Goal: Transaction & Acquisition: Purchase product/service

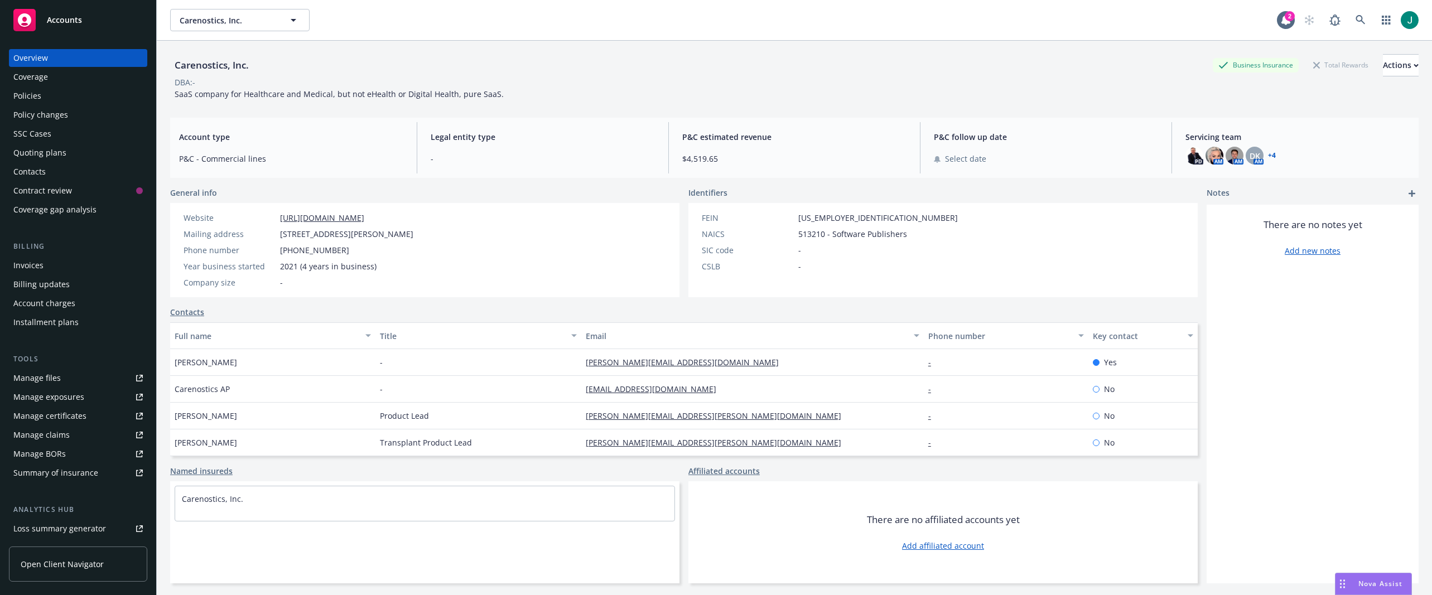
click at [52, 98] on div "Policies" at bounding box center [77, 96] width 129 height 18
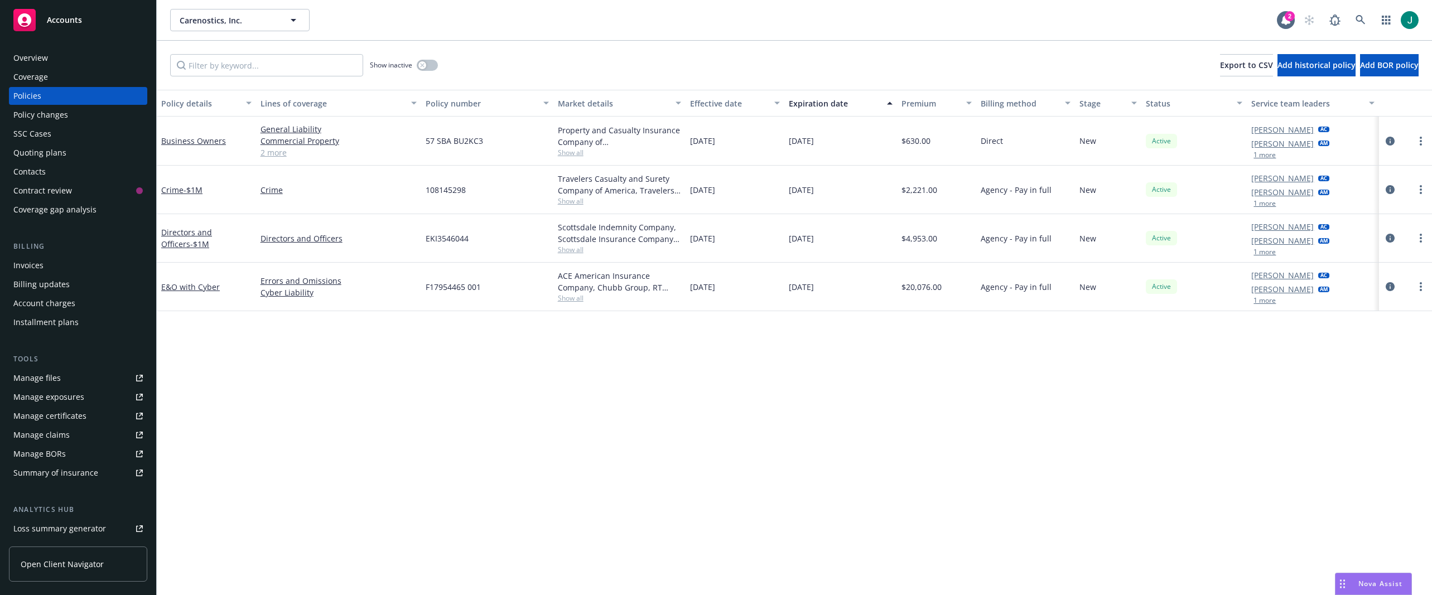
click at [571, 67] on div "Show inactive Export to CSV Add historical policy Add BOR policy" at bounding box center [794, 65] width 1275 height 49
click at [1365, 23] on icon at bounding box center [1360, 20] width 10 height 10
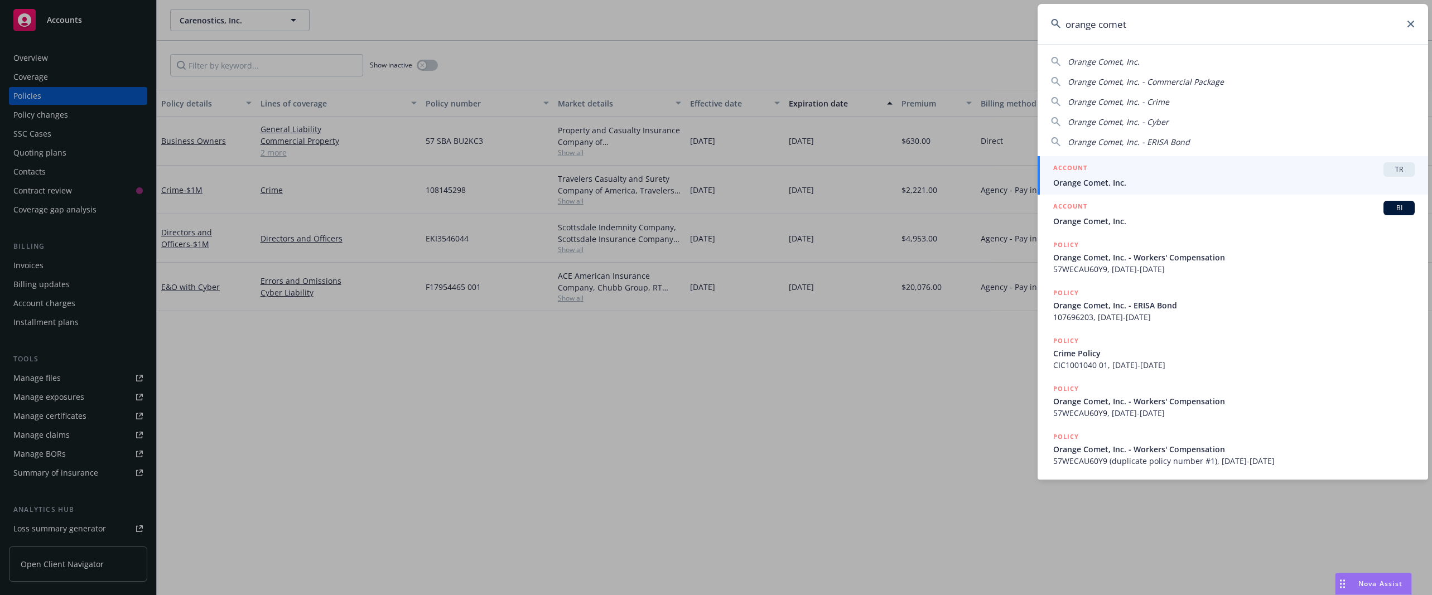
click at [1104, 64] on span "Orange Comet, Inc." at bounding box center [1104, 61] width 72 height 11
type input "Orange Comet, Inc."
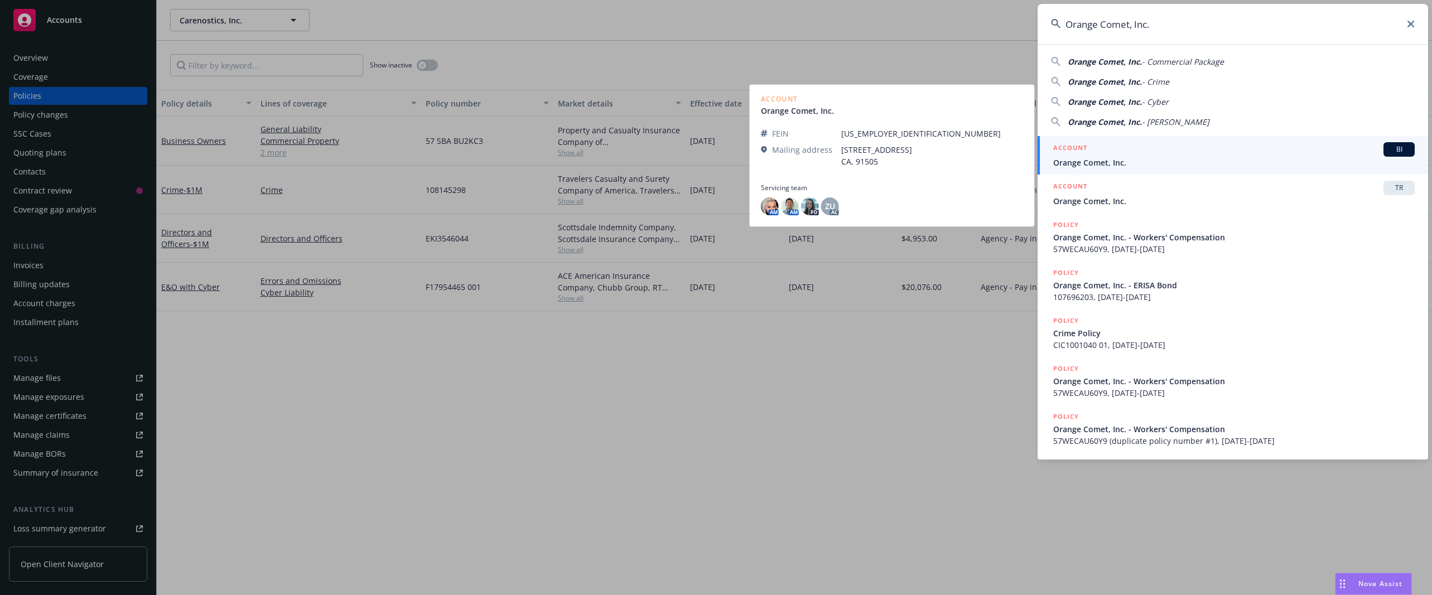
click at [1121, 165] on span "Orange Comet, Inc." at bounding box center [1233, 163] width 361 height 12
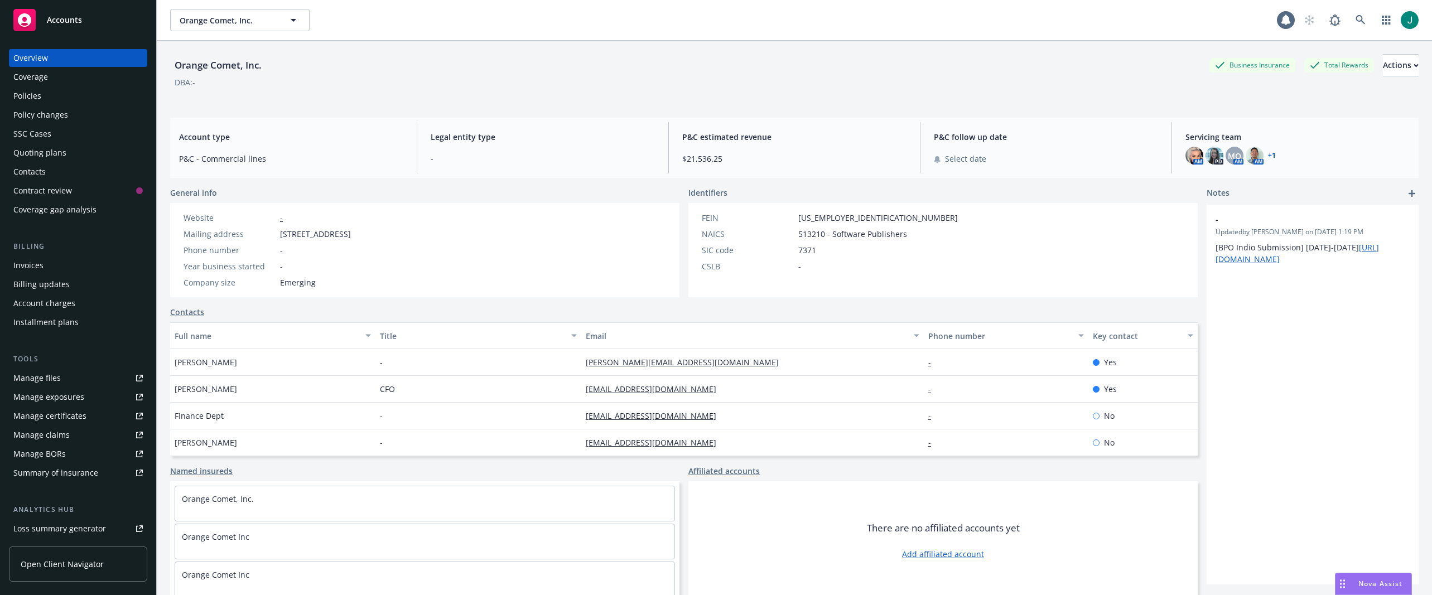
click at [39, 94] on div "Policies" at bounding box center [27, 96] width 28 height 18
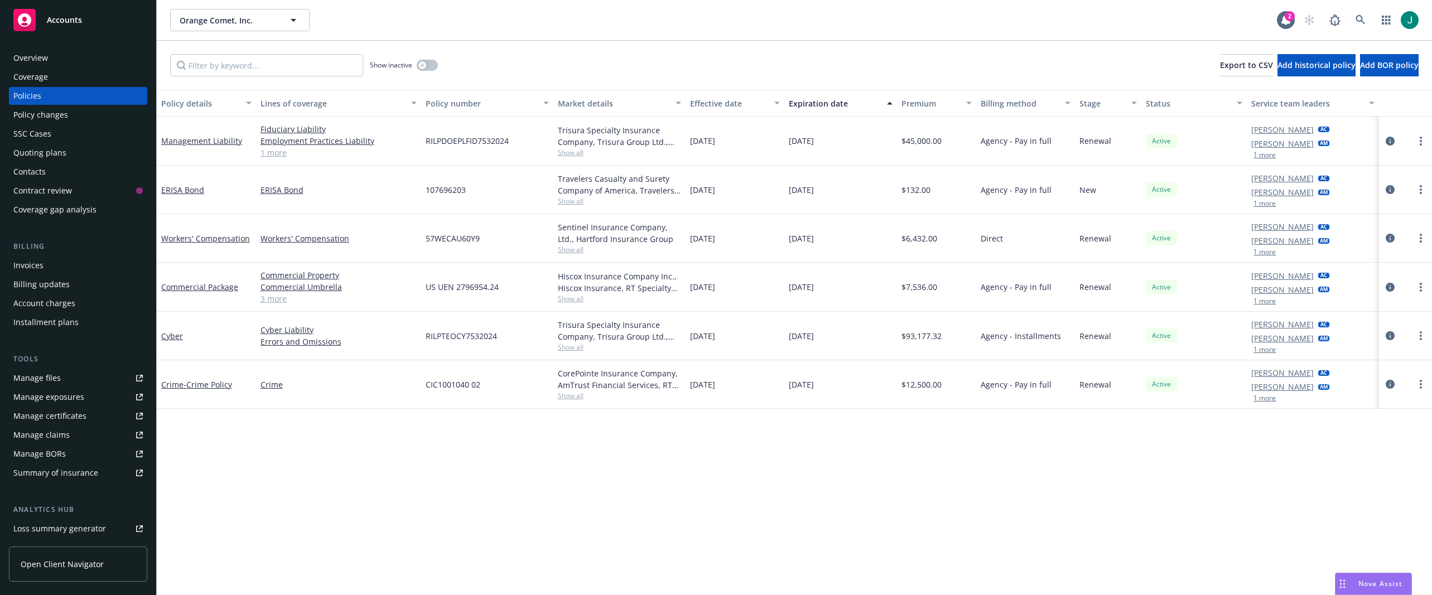
click at [777, 399] on div "[DATE]" at bounding box center [734, 384] width 99 height 49
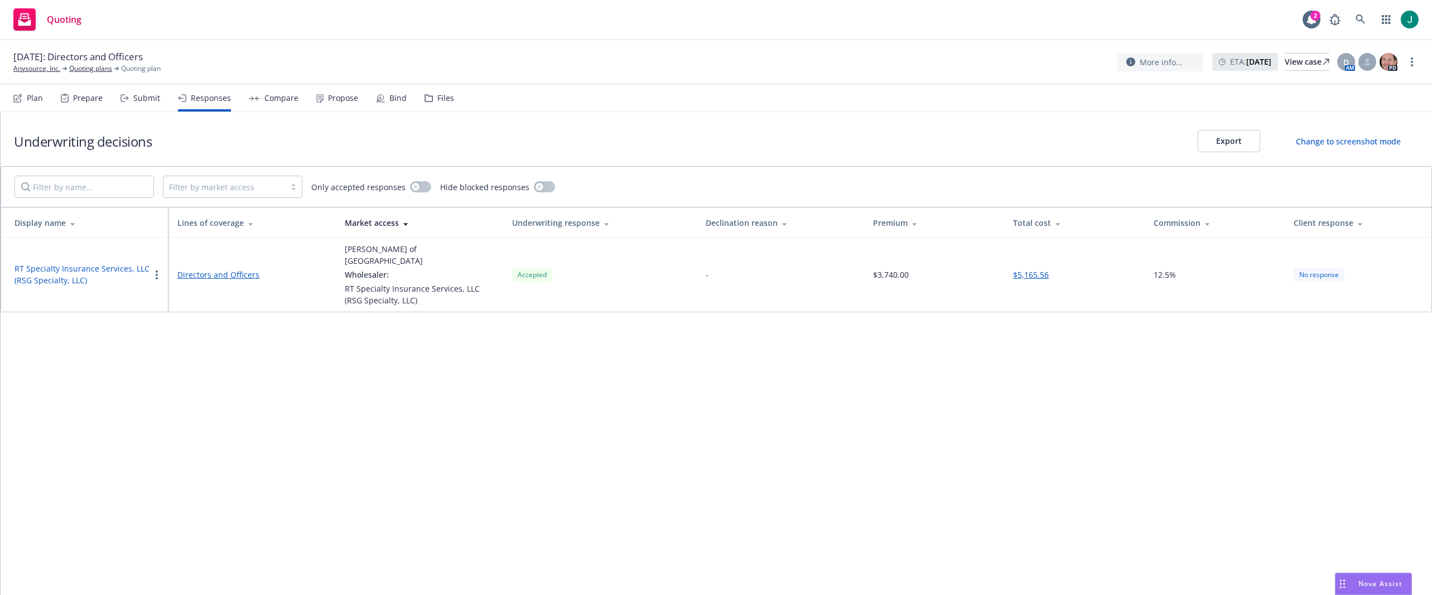
click at [1358, 224] on icon at bounding box center [1361, 223] width 6 height 8
click at [949, 139] on div "Underwriting decisions Export Change to screenshot mode" at bounding box center [716, 139] width 1431 height 54
drag, startPoint x: 269, startPoint y: 102, endPoint x: 283, endPoint y: 99, distance: 14.1
click at [269, 101] on div "Compare" at bounding box center [281, 98] width 34 height 9
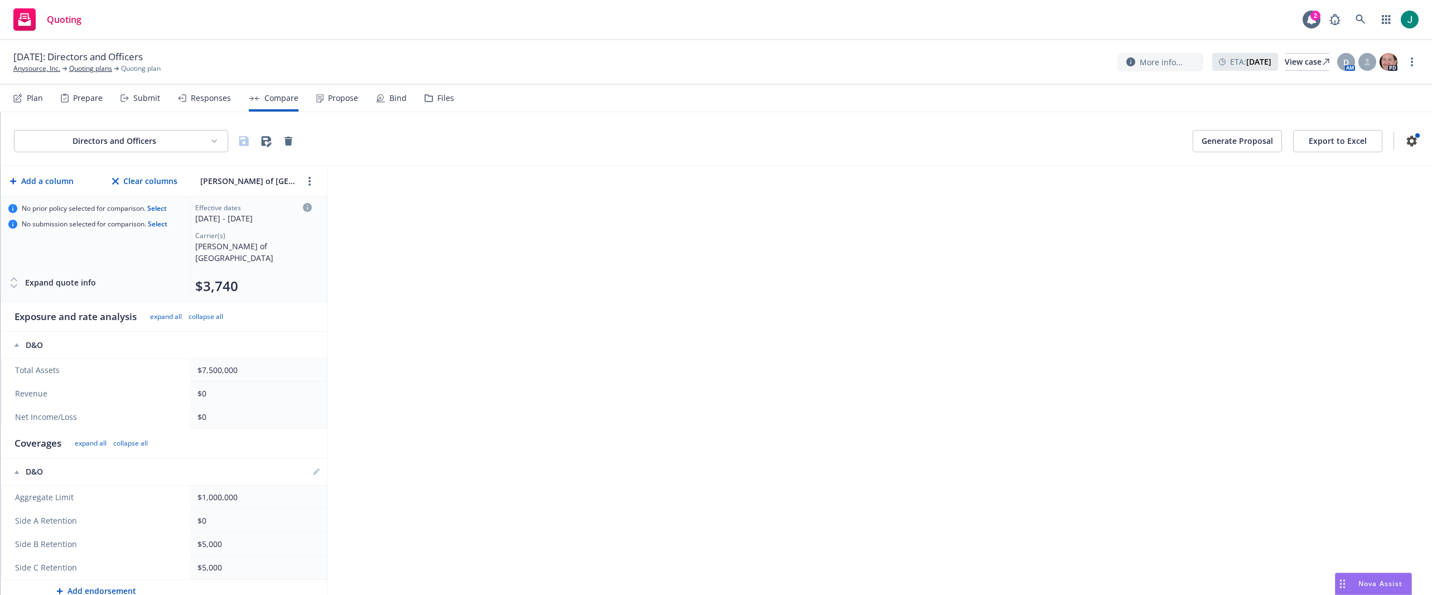
click at [338, 103] on div "Propose" at bounding box center [343, 98] width 30 height 9
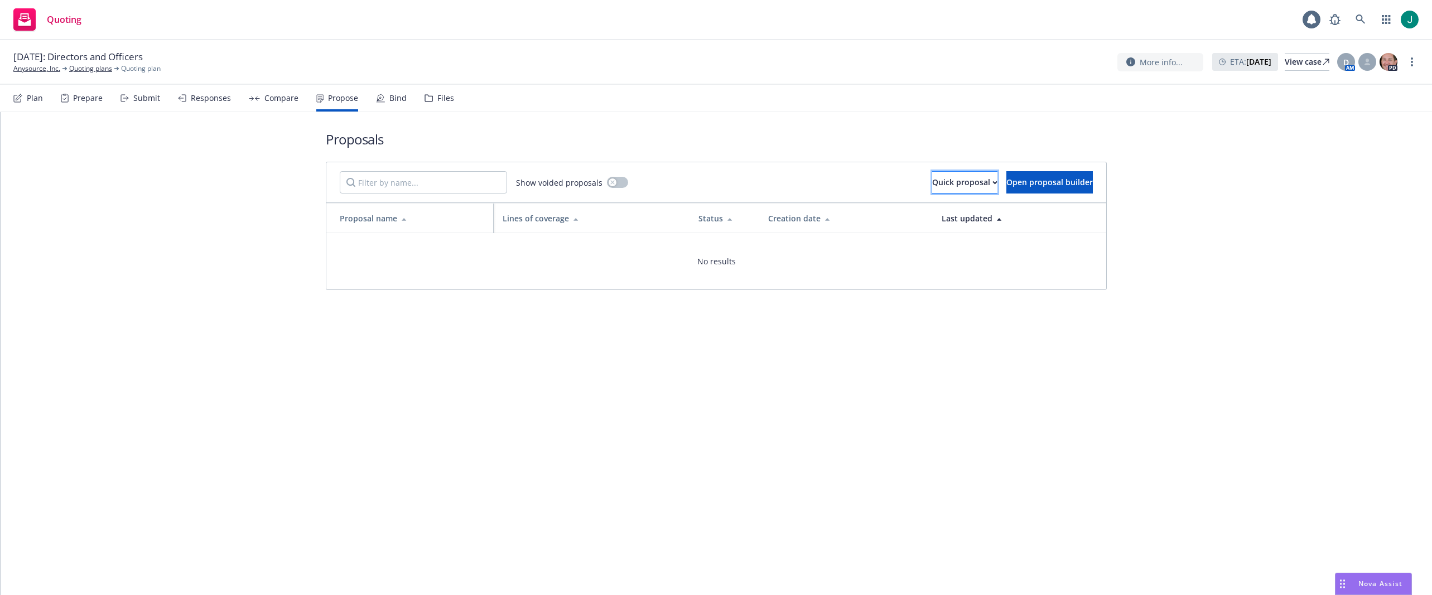
click at [932, 182] on div "Quick proposal" at bounding box center [964, 182] width 65 height 21
click at [914, 214] on span "Upload quick proposal" at bounding box center [917, 211] width 111 height 11
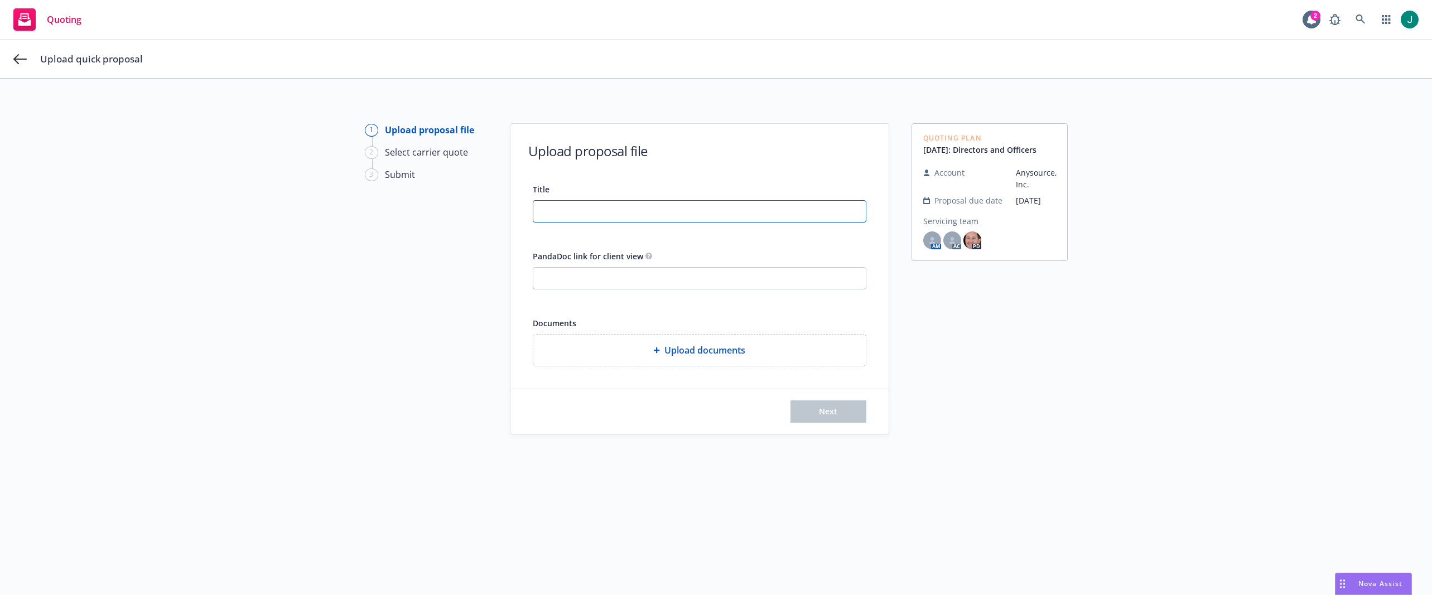
click at [564, 205] on input "Title" at bounding box center [699, 211] width 332 height 21
click at [677, 352] on span "Upload documents" at bounding box center [704, 350] width 81 height 13
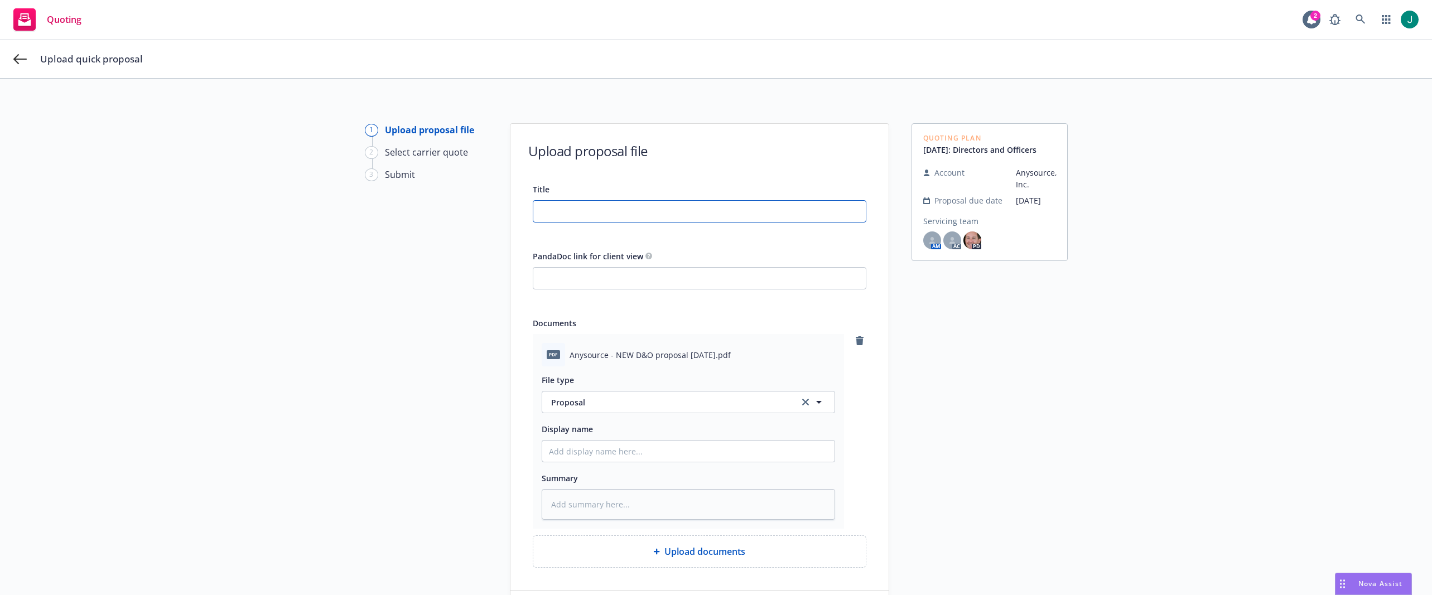
click at [546, 214] on input "Title" at bounding box center [699, 211] width 332 height 21
type textarea "x"
type input "D"
type textarea "x"
type input "D&"
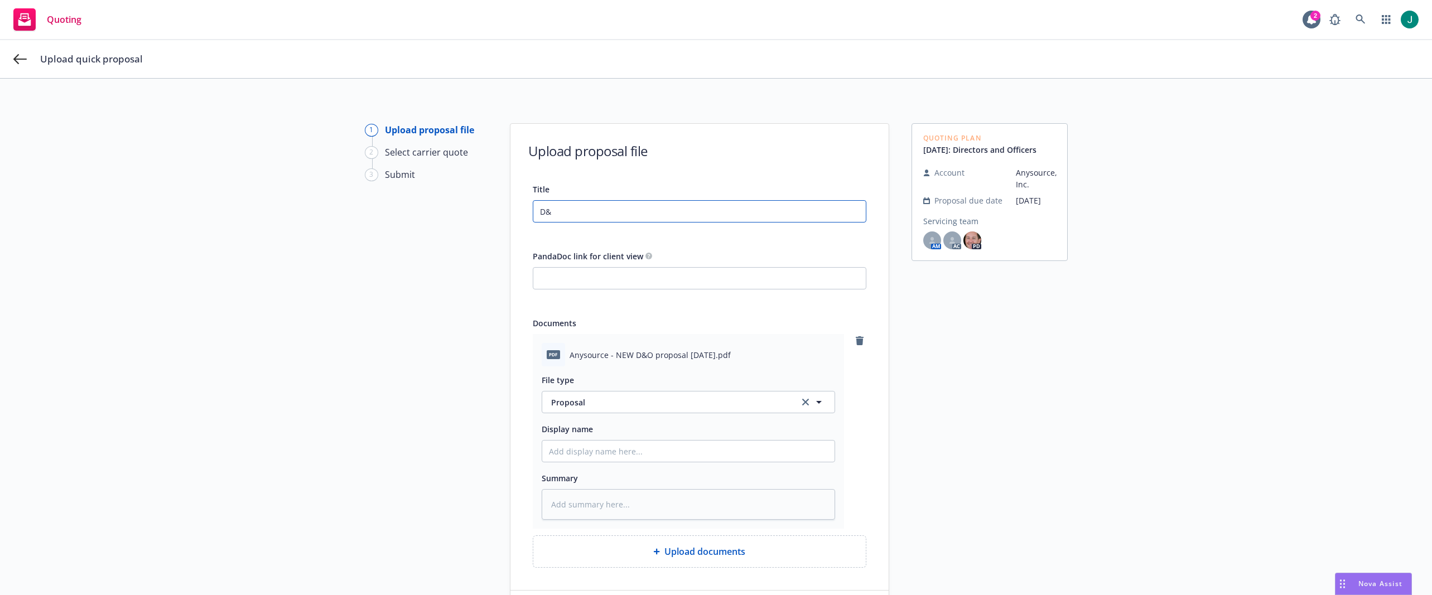
type textarea "x"
type input "D&O"
type textarea "x"
type input "D&O"
type textarea "x"
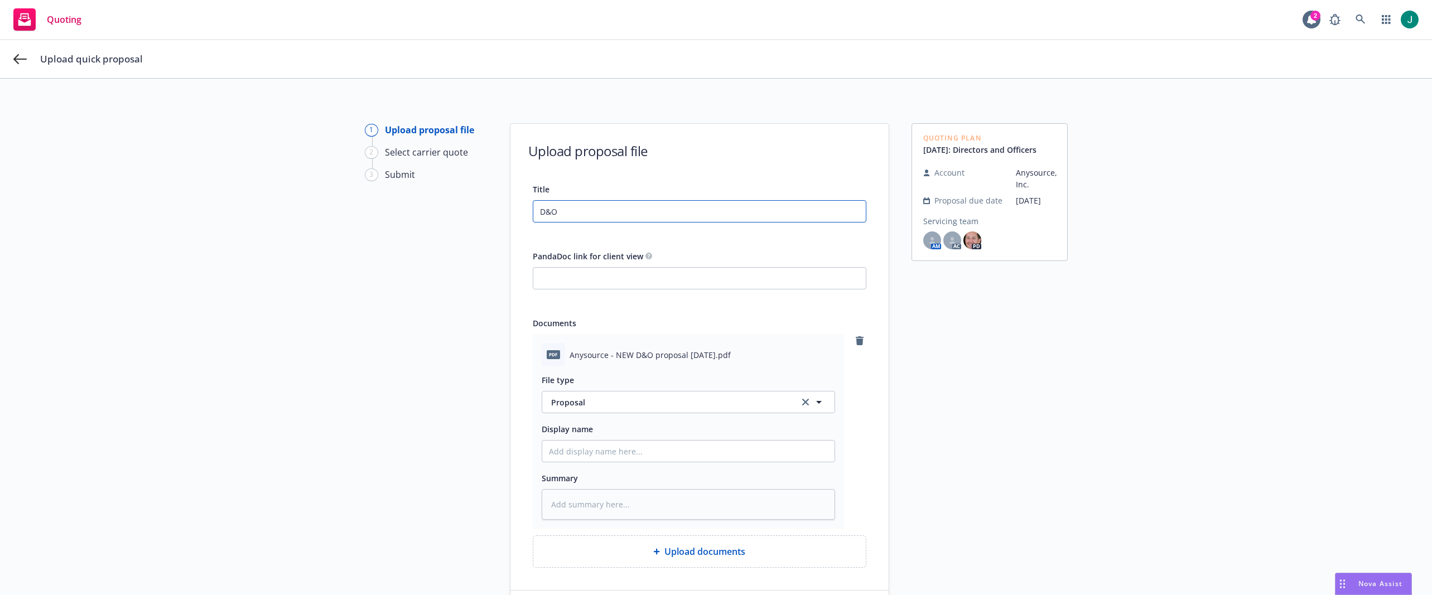
type input "D&O P"
type textarea "x"
type input "D&O Pr"
type textarea "x"
type input "D&O Pro"
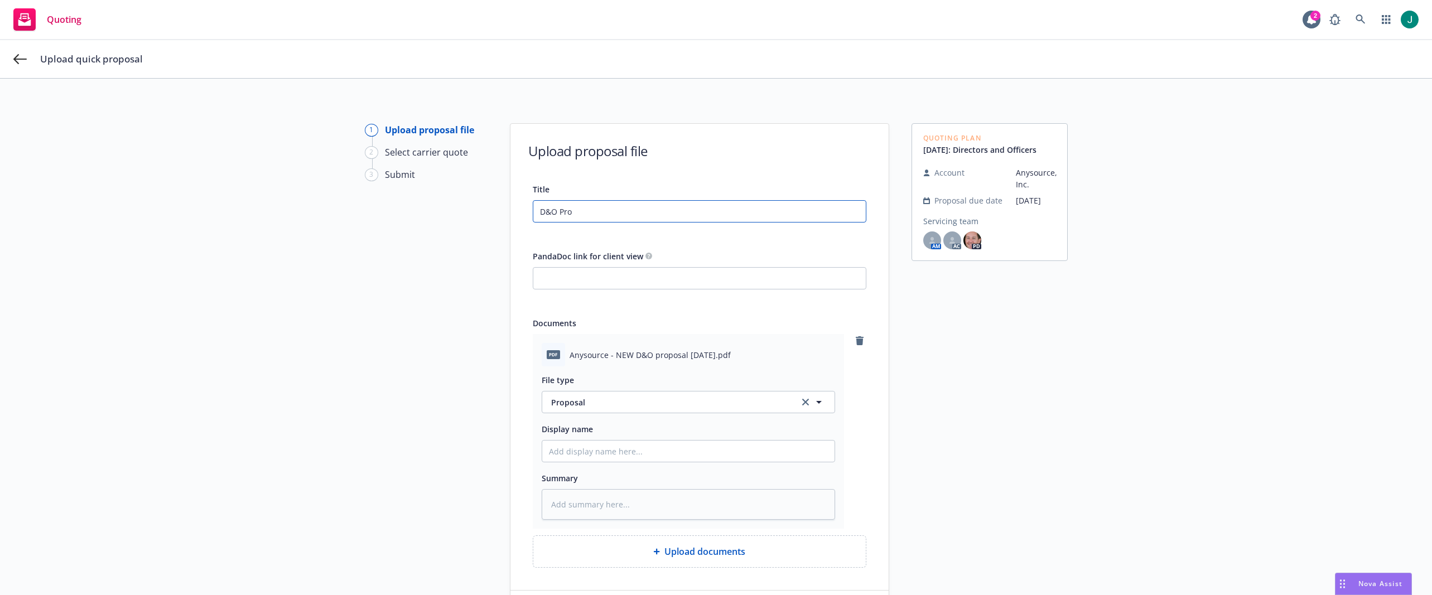
type textarea "x"
type input "D&O Prop"
type textarea "x"
type input "D&O Propo"
type textarea "x"
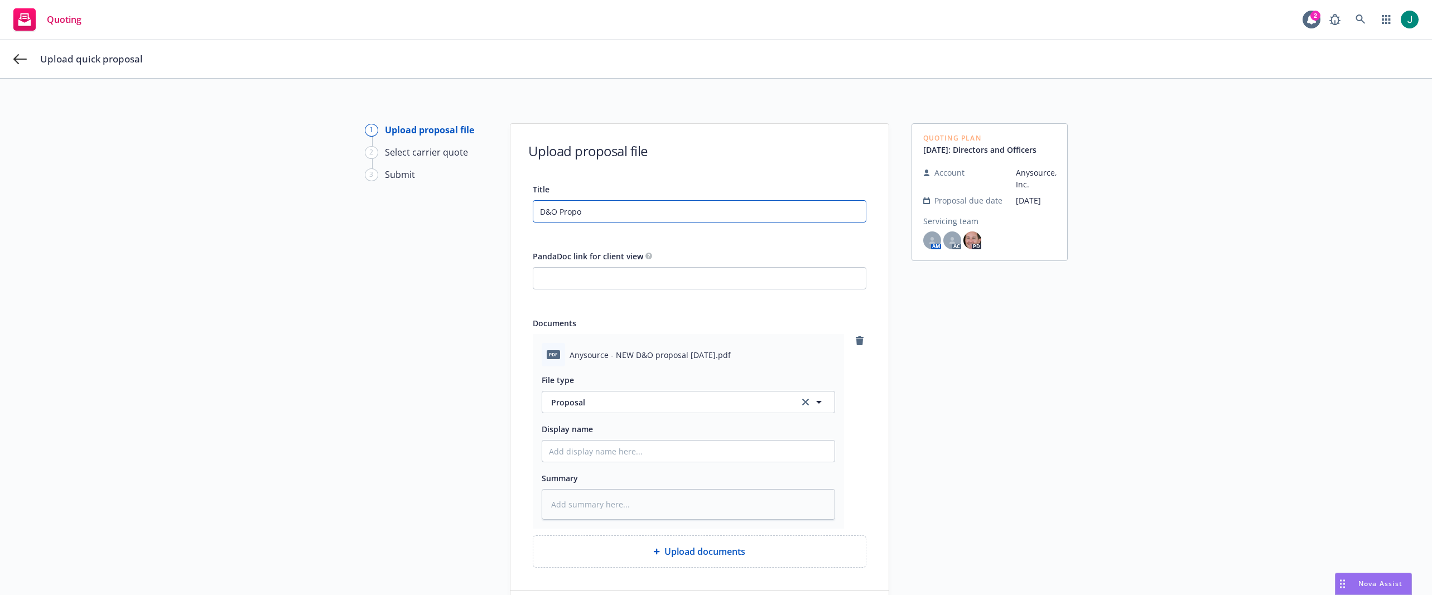
type input "D&O Propos"
type textarea "x"
type input "D&O Proposa"
type textarea "x"
type input "D&O Proposal"
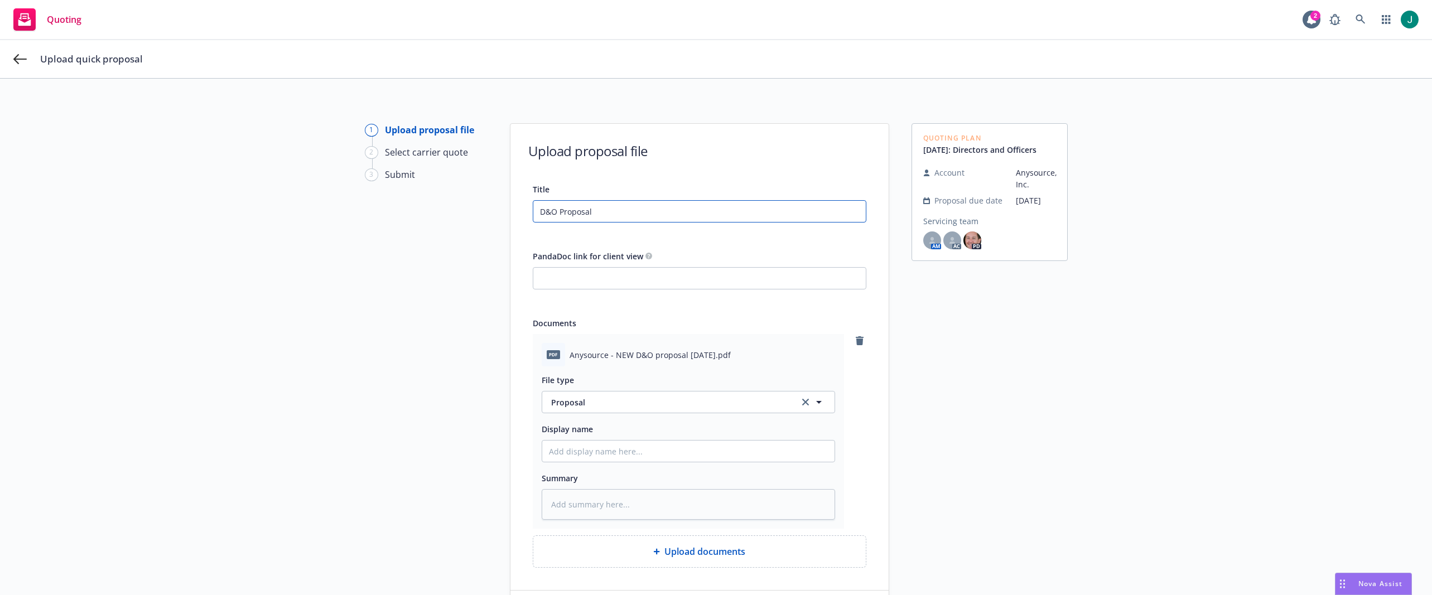
type textarea "x"
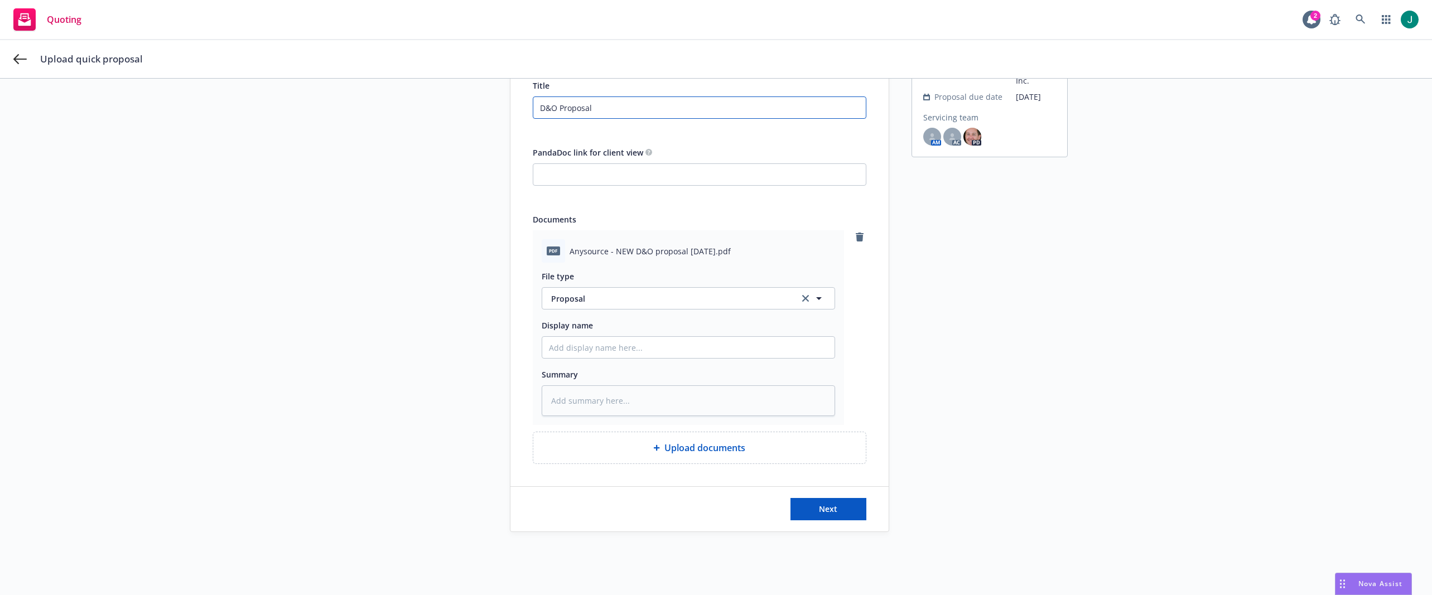
scroll to position [112, 0]
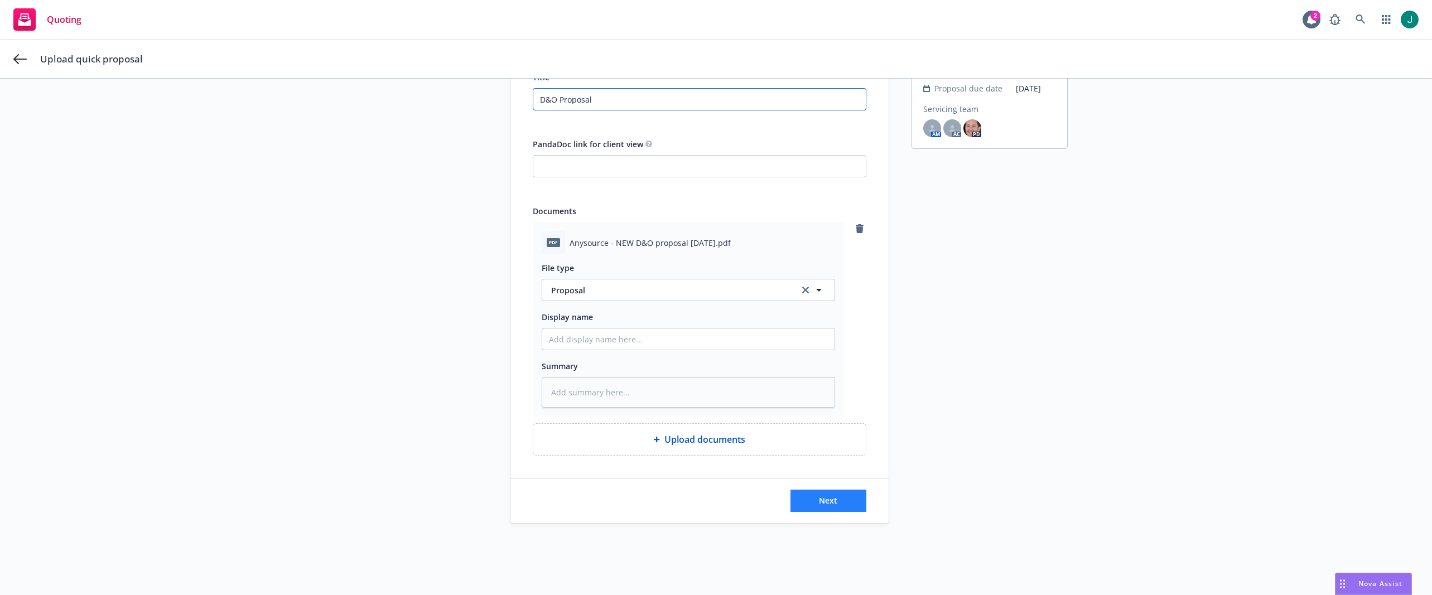
type input "D&O Proposal"
click at [816, 506] on button "Next" at bounding box center [828, 501] width 76 height 22
type textarea "x"
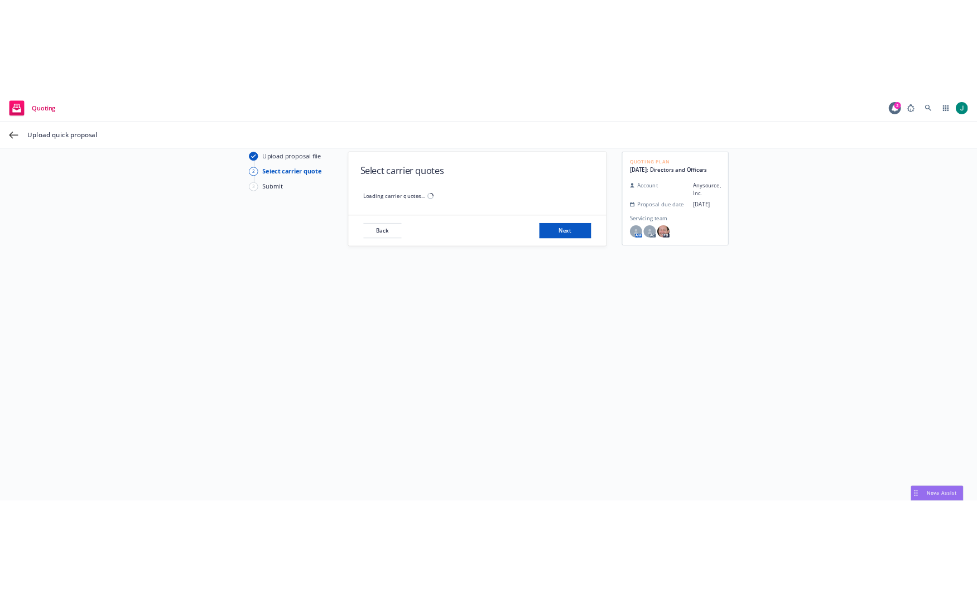
scroll to position [40, 0]
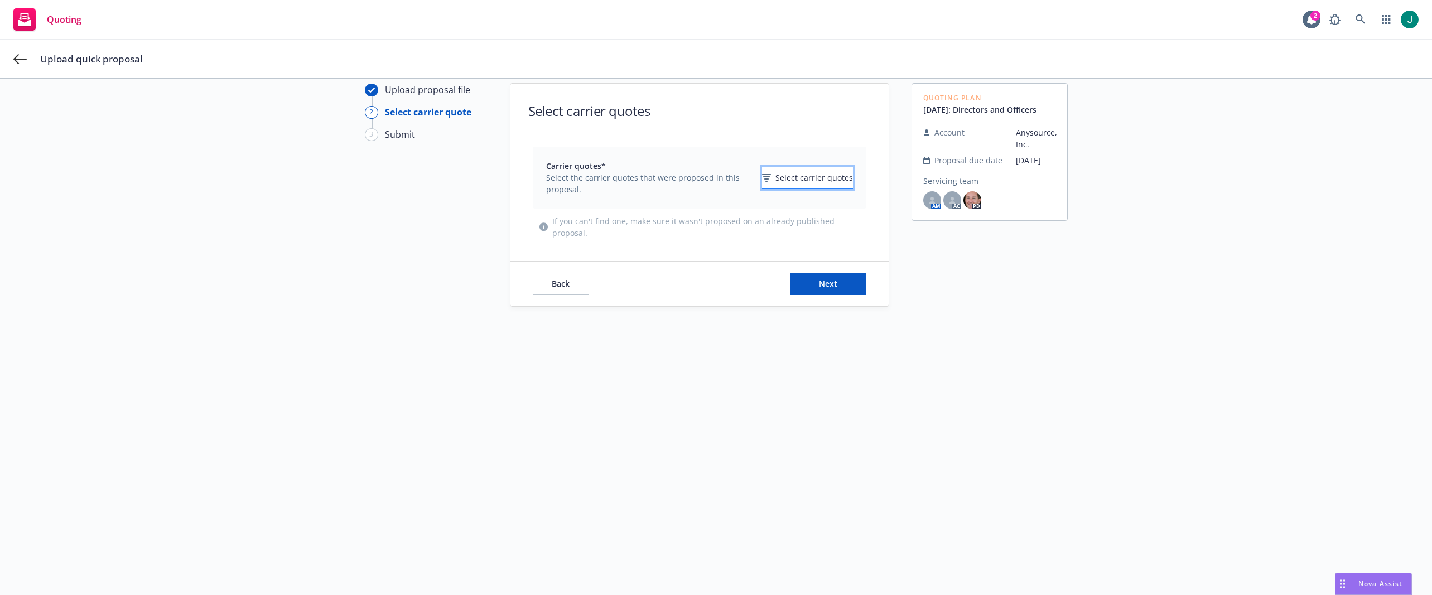
click at [775, 178] on span "Select carrier quotes" at bounding box center [814, 178] width 78 height 12
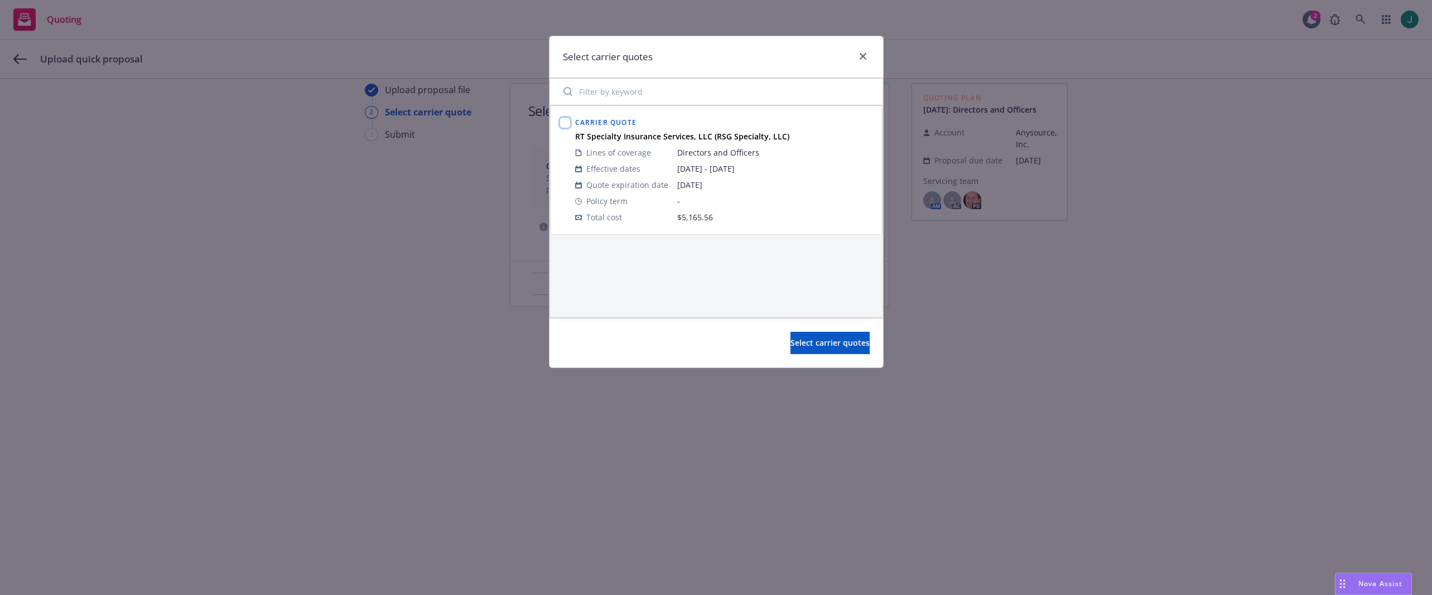
click at [563, 122] on input "checkbox" at bounding box center [564, 122] width 11 height 11
checkbox input "true"
click at [806, 340] on span "Select carrier quotes" at bounding box center [829, 342] width 79 height 11
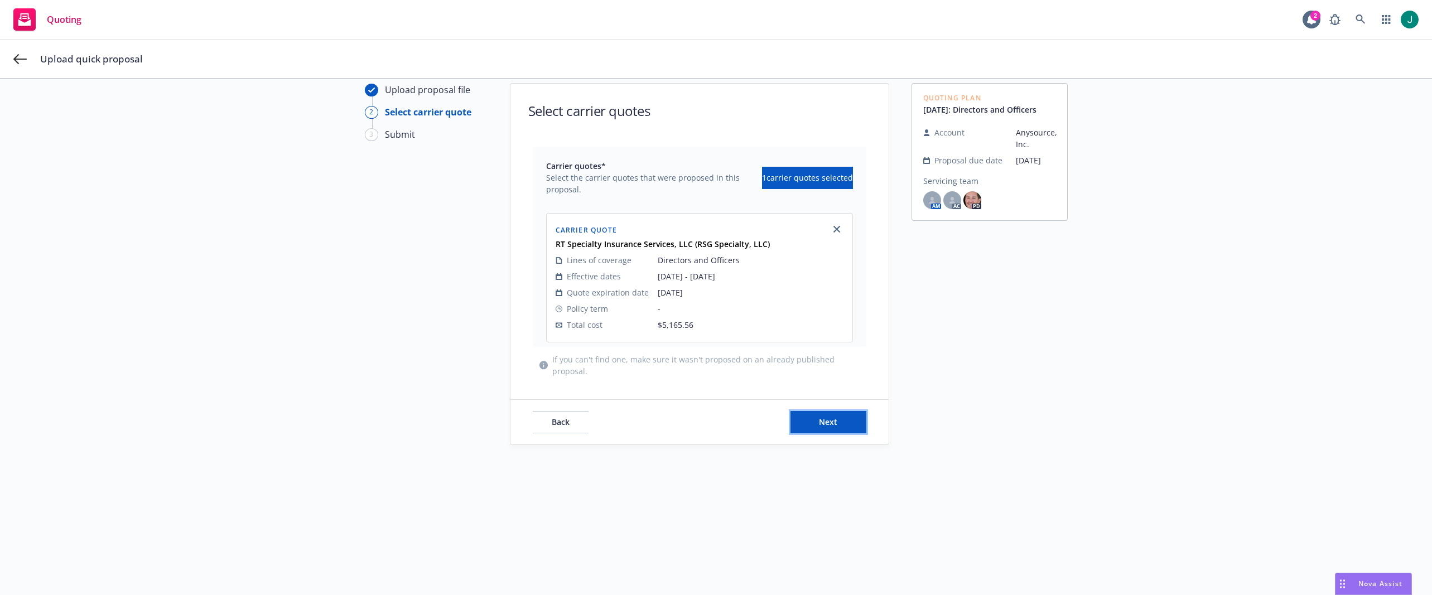
click at [813, 418] on button "Next" at bounding box center [828, 422] width 76 height 22
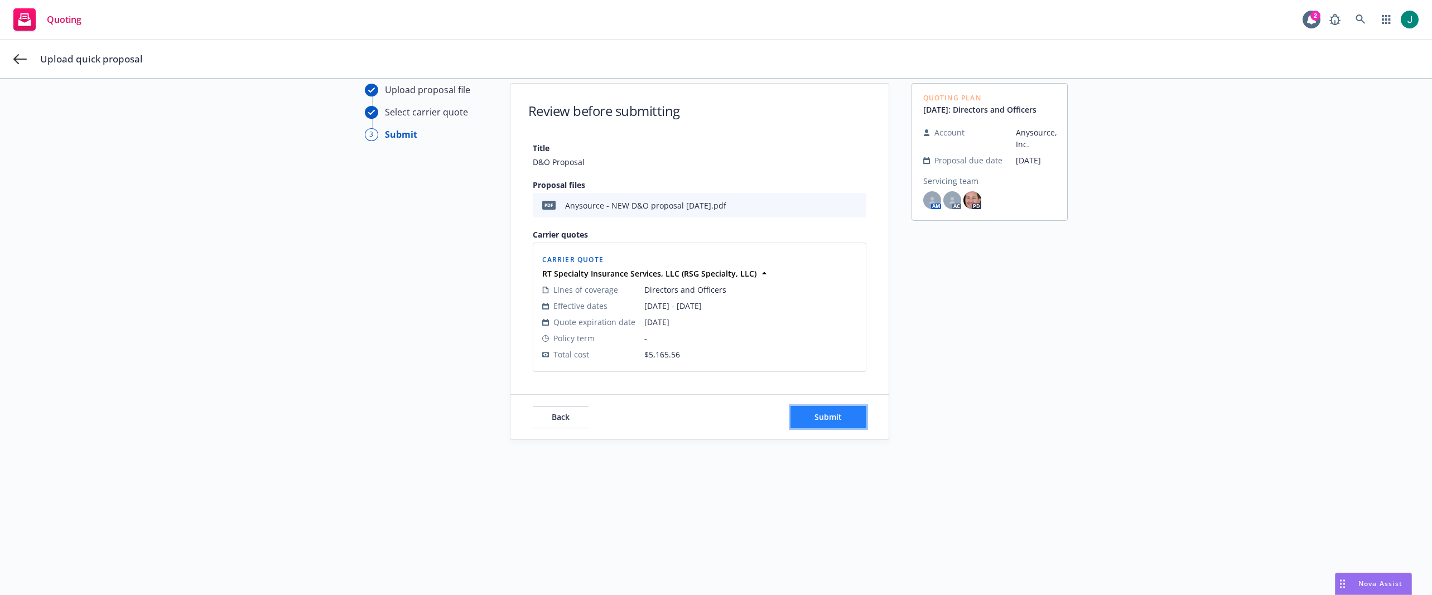
click at [826, 418] on span "Submit" at bounding box center [827, 417] width 27 height 11
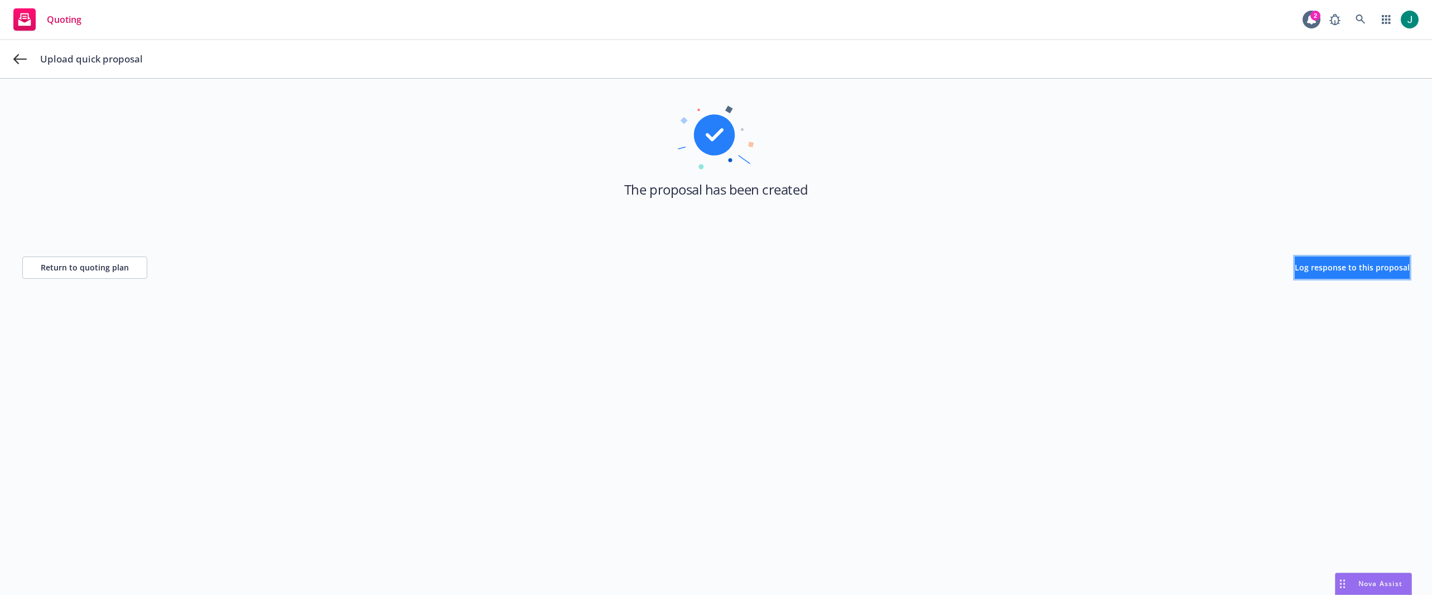
click at [1295, 271] on span "Log response to this proposal" at bounding box center [1352, 267] width 115 height 11
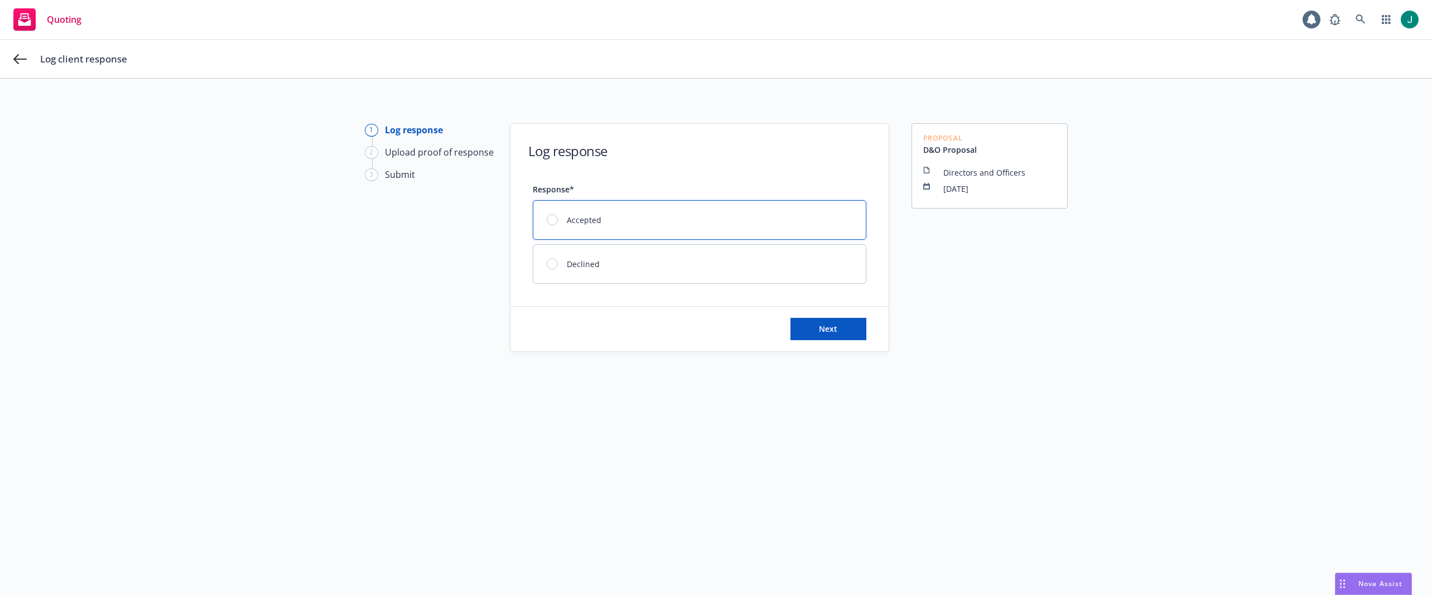
click at [549, 218] on div at bounding box center [552, 219] width 11 height 11
click at [841, 334] on button "Next" at bounding box center [828, 329] width 76 height 22
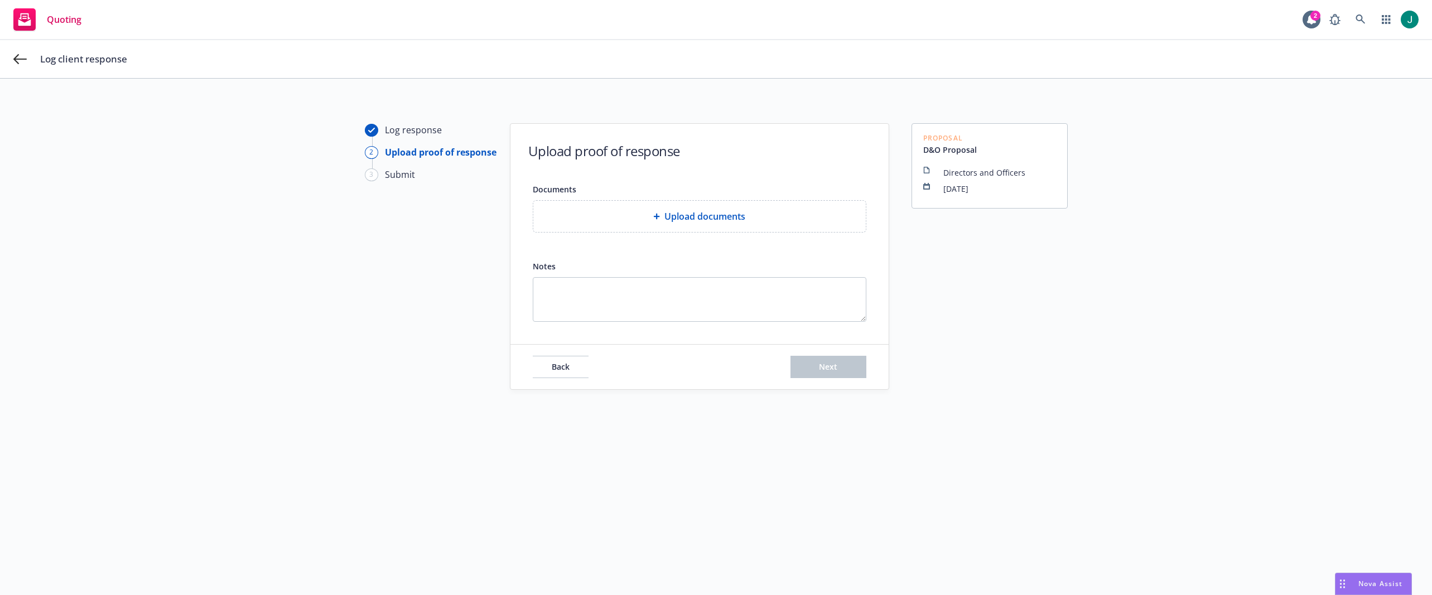
click at [1189, 131] on div "Log response 2 Upload proof of response 3 Submit Upload proof of response Docum…" at bounding box center [715, 343] width 1405 height 441
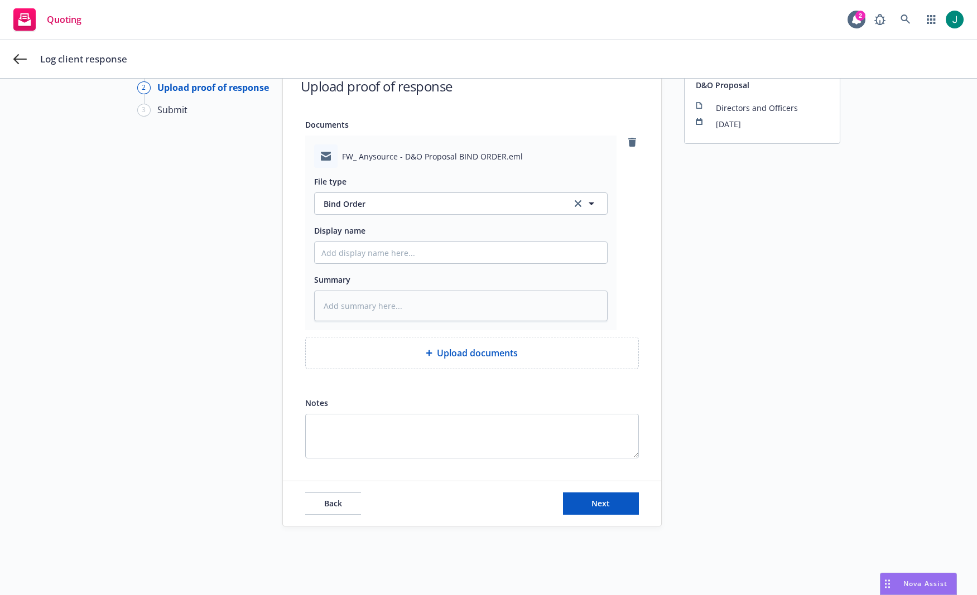
scroll to position [67, 0]
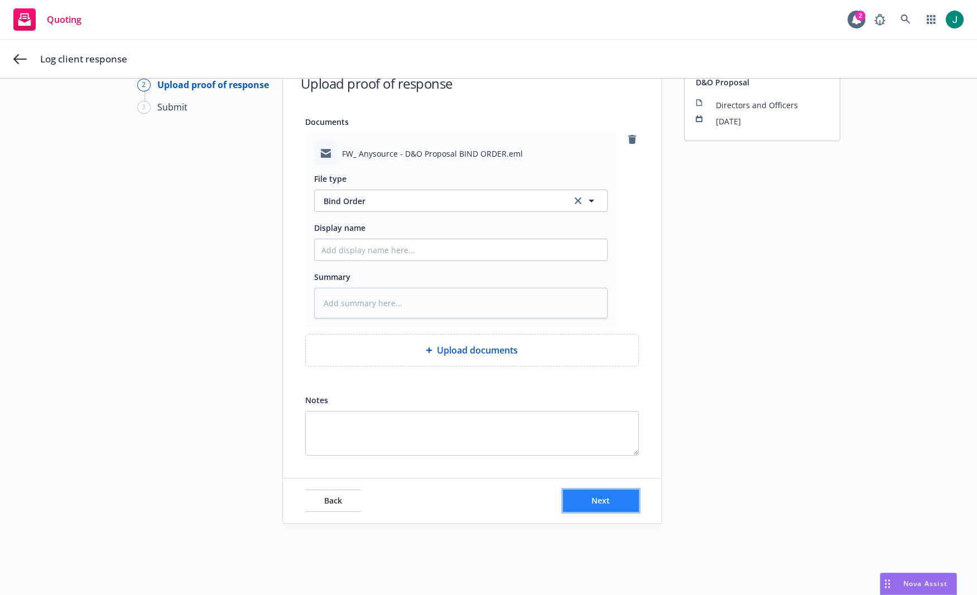
click at [592, 503] on span "Next" at bounding box center [600, 500] width 18 height 11
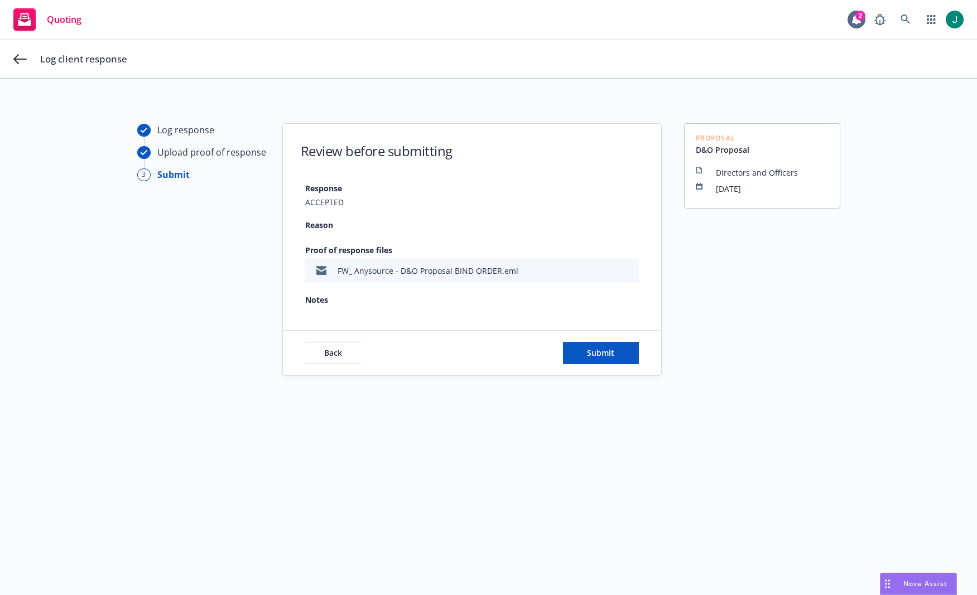
scroll to position [40, 0]
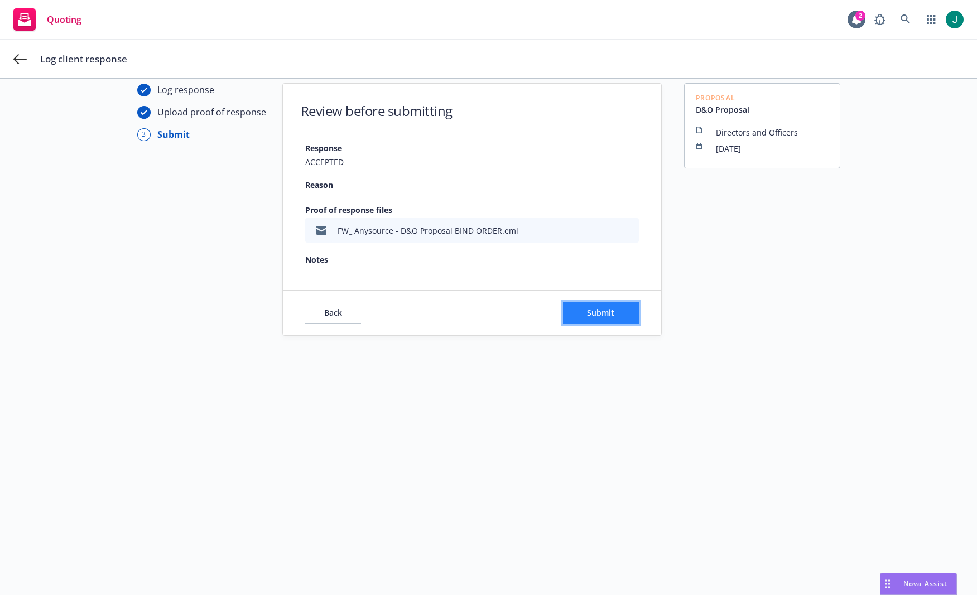
click at [597, 311] on span "Submit" at bounding box center [600, 312] width 27 height 11
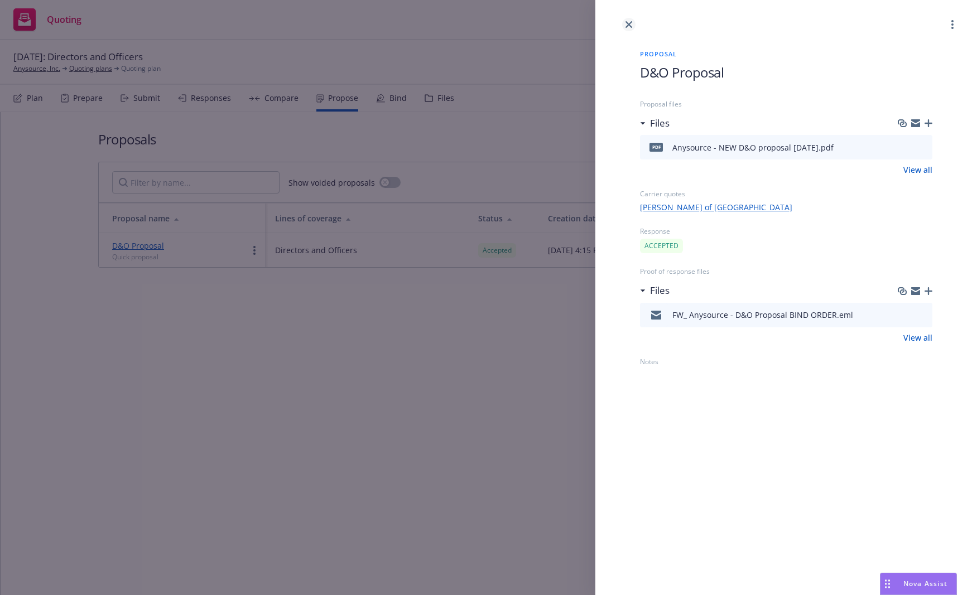
click at [630, 24] on icon "close" at bounding box center [628, 24] width 7 height 7
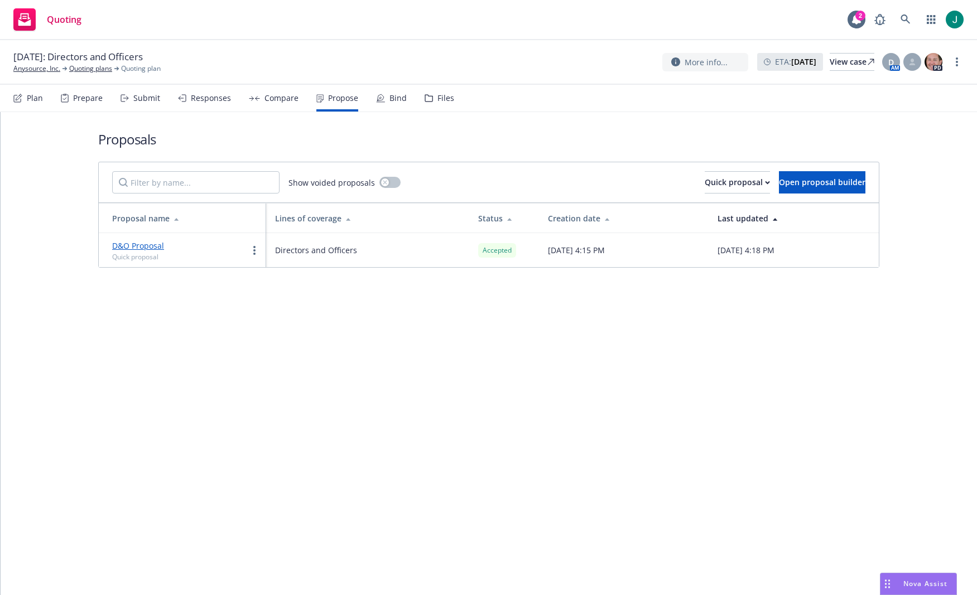
click at [393, 100] on div "Bind" at bounding box center [397, 98] width 17 height 9
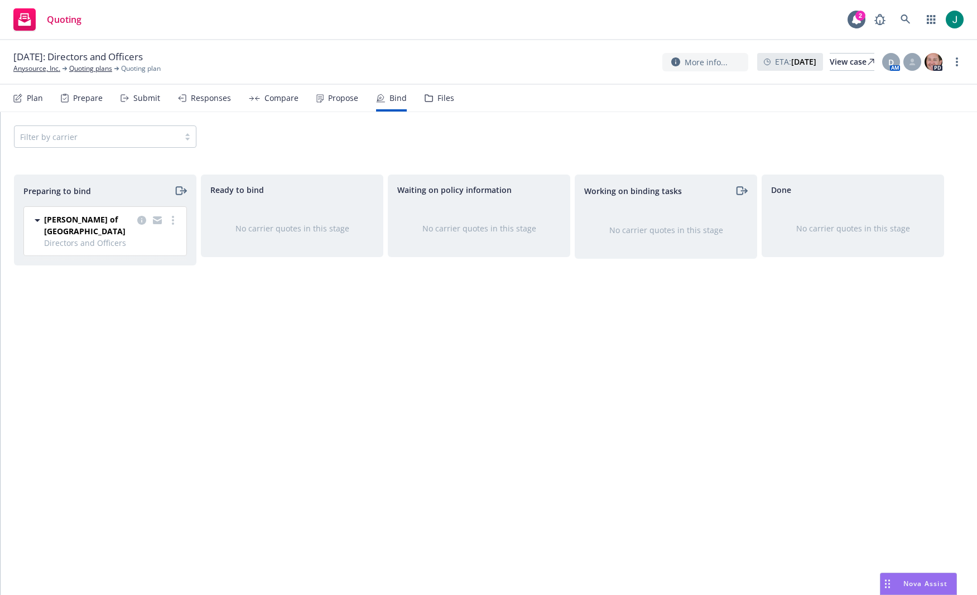
click at [168, 237] on span "Directors and Officers" at bounding box center [112, 243] width 136 height 12
click at [171, 221] on link "more" at bounding box center [172, 220] width 13 height 13
click at [142, 267] on span "Log bind order" at bounding box center [111, 265] width 82 height 11
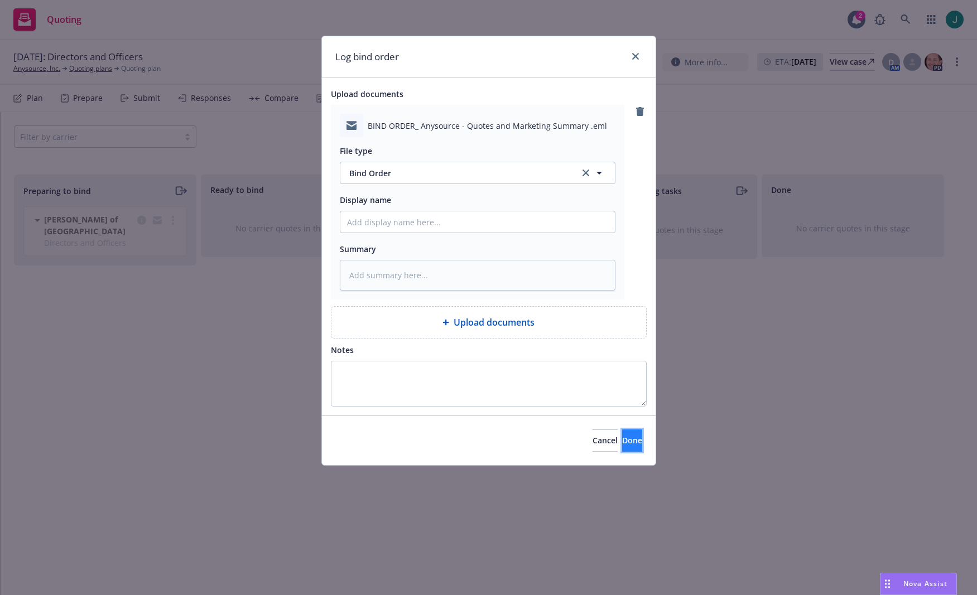
click at [622, 443] on span "Done" at bounding box center [632, 440] width 20 height 11
type textarea "x"
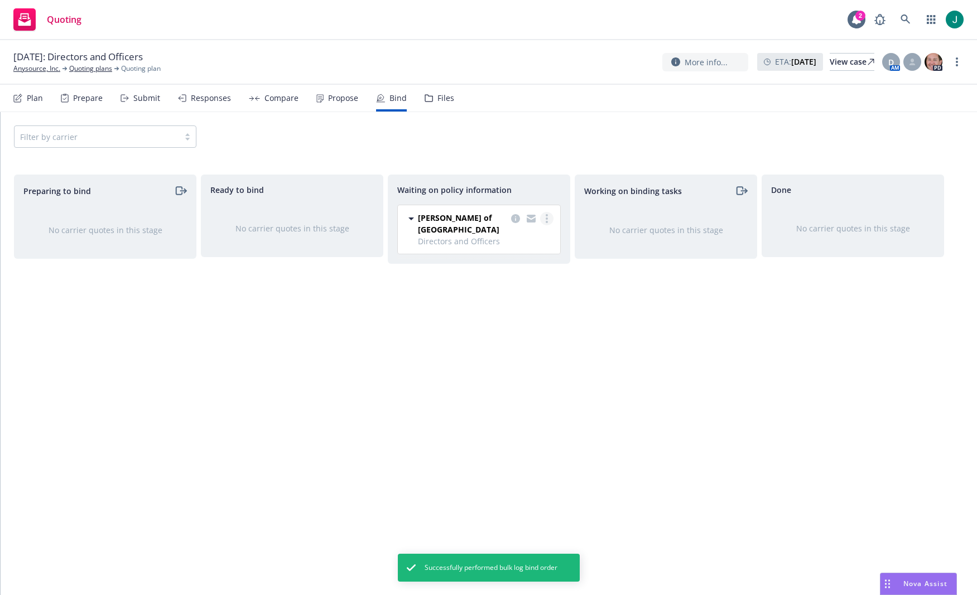
click at [548, 221] on link "more" at bounding box center [546, 218] width 13 height 13
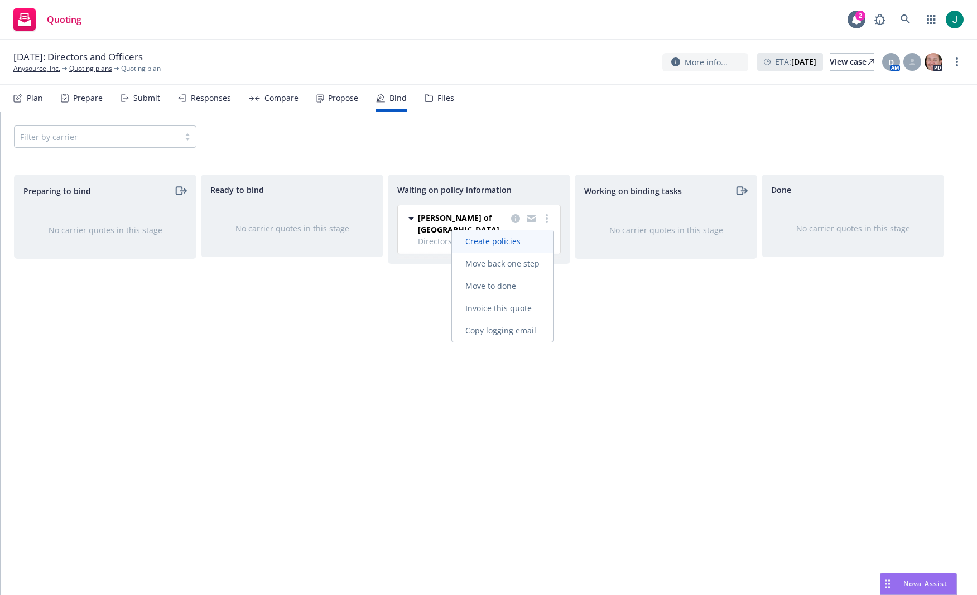
click at [518, 242] on span "Create policies" at bounding box center [493, 241] width 82 height 11
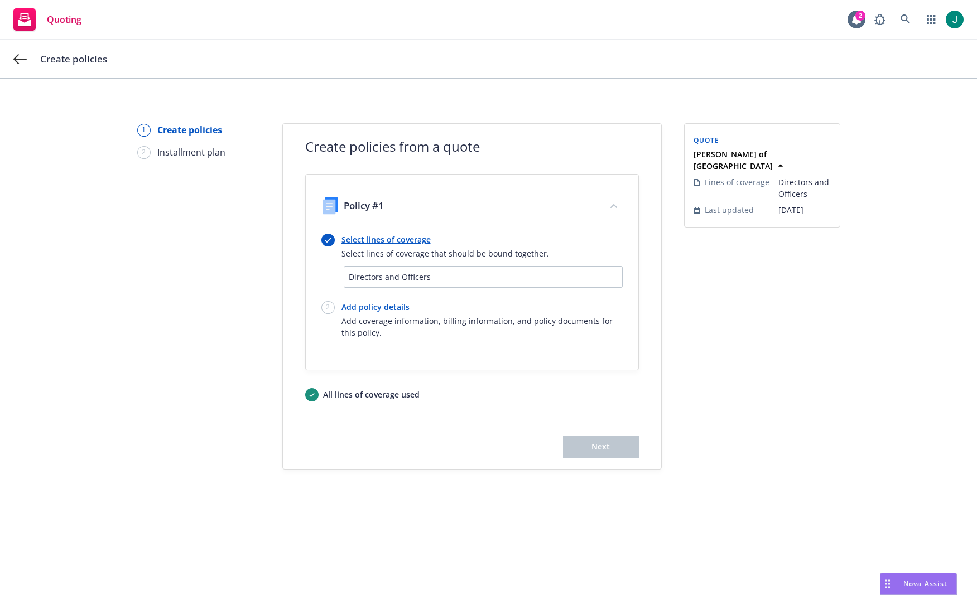
click at [390, 309] on link "Add policy details" at bounding box center [481, 307] width 281 height 12
select select "12"
select select "NY"
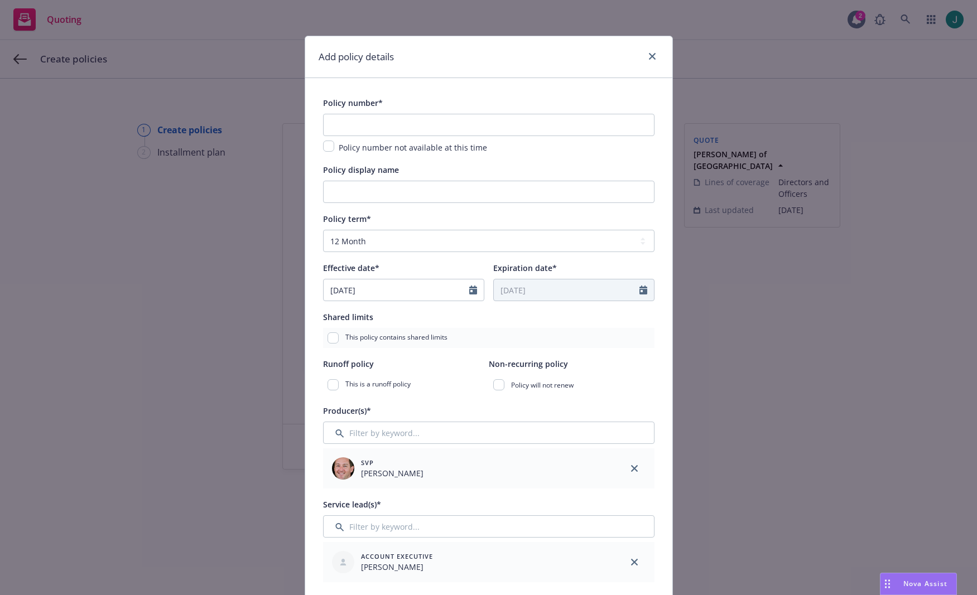
click at [454, 51] on div "Add policy details" at bounding box center [488, 57] width 367 height 42
click at [346, 122] on input "text" at bounding box center [488, 125] width 331 height 22
click at [350, 122] on input "text" at bounding box center [488, 125] width 331 height 22
click at [351, 123] on input "text" at bounding box center [488, 125] width 331 height 22
paste input "ADL00835-001"
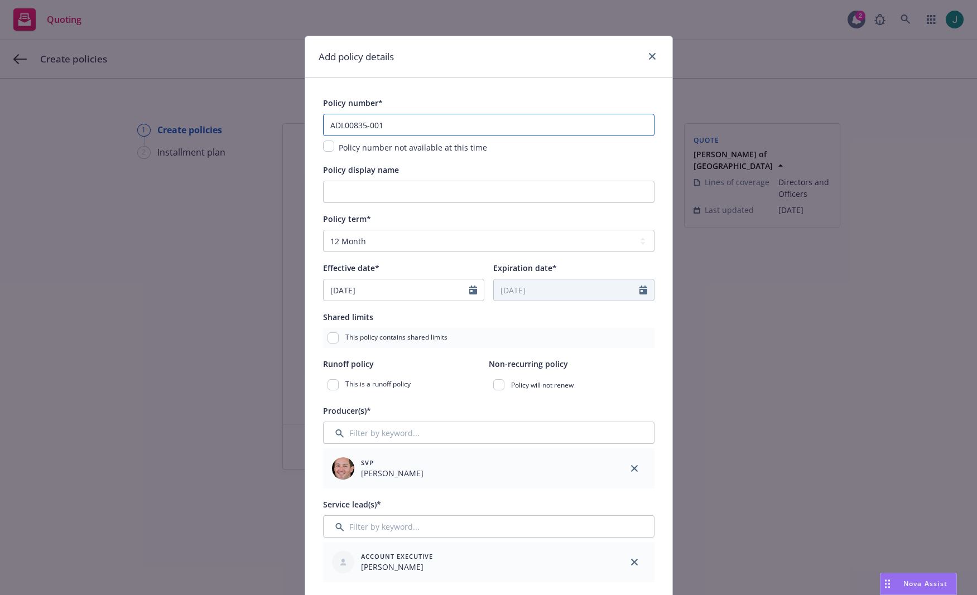
type input "ADL00835-001"
click at [357, 192] on input "Policy display name" at bounding box center [488, 192] width 331 height 22
type input "Directors and Officers"
click at [386, 293] on input "08/01/2025" at bounding box center [396, 289] width 146 height 21
click at [333, 318] on icon "button" at bounding box center [334, 316] width 3 height 7
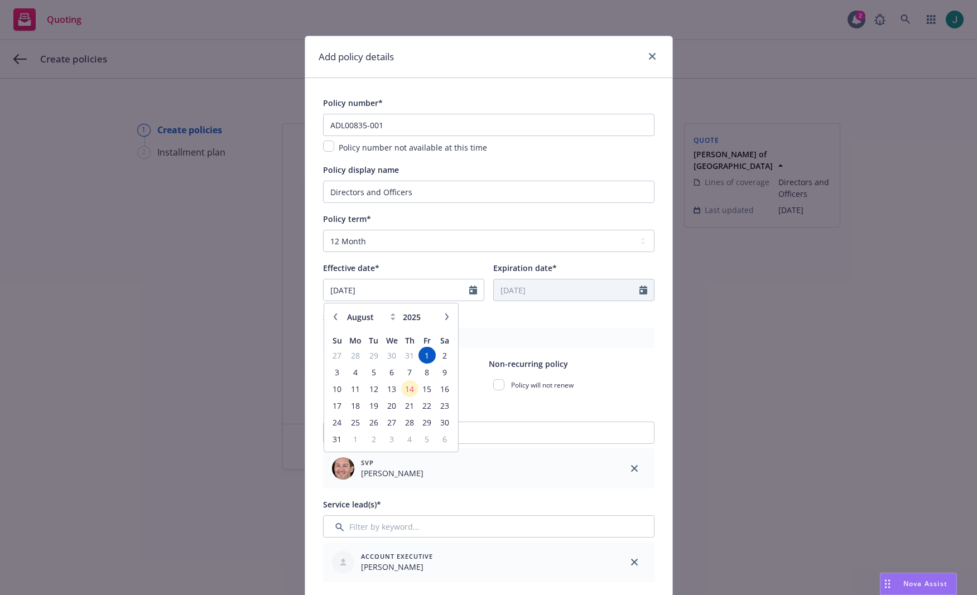
select select "7"
click at [347, 421] on span "28" at bounding box center [355, 423] width 17 height 14
type input "07/28/2025"
type input "07/28/2026"
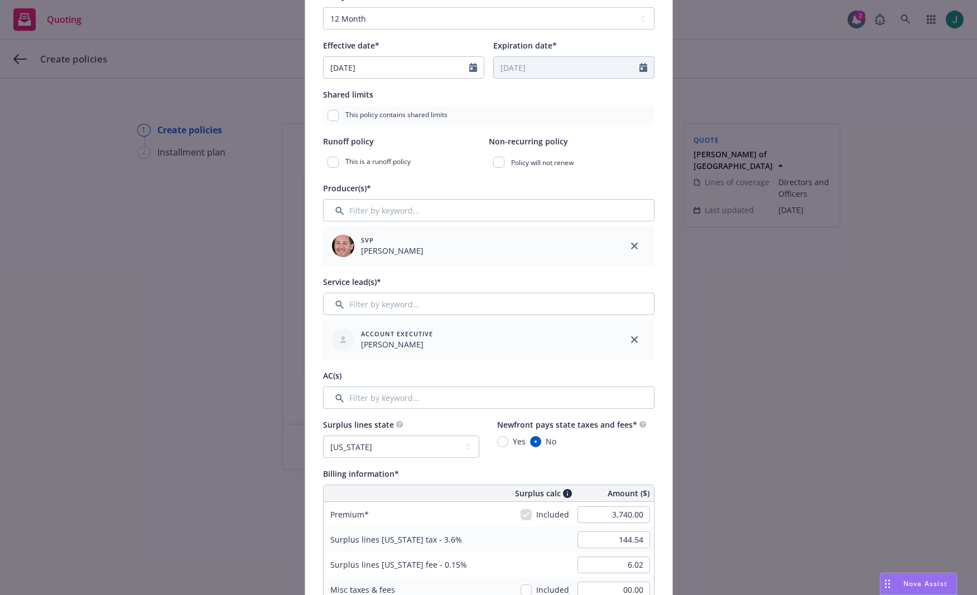
scroll to position [223, 0]
click at [365, 397] on input "Filter by keyword..." at bounding box center [488, 397] width 331 height 22
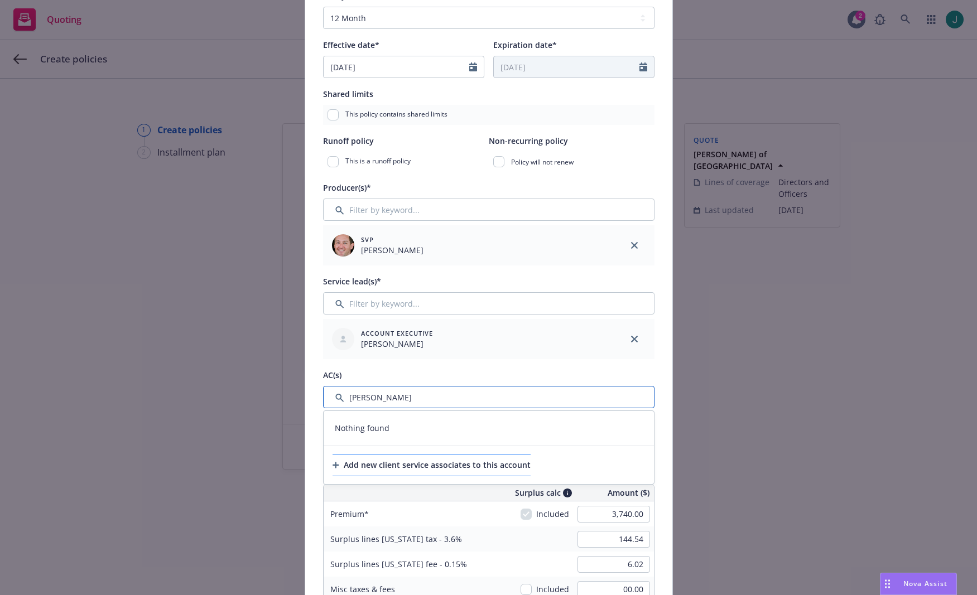
type input "Takeshi"
click at [404, 467] on div "Add new client service associates to this account" at bounding box center [431, 465] width 198 height 21
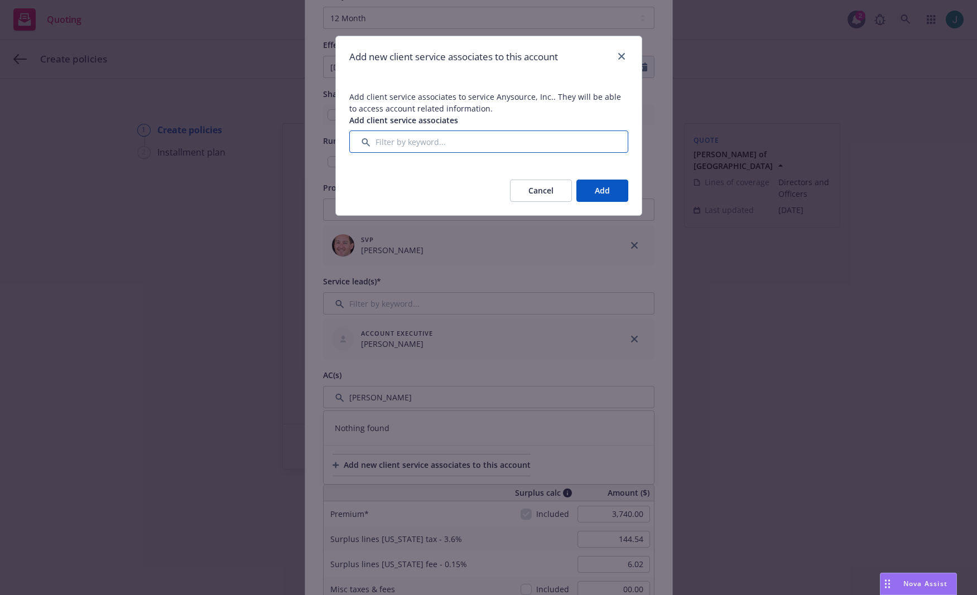
click at [394, 146] on input "Filter by keyword..." at bounding box center [488, 142] width 279 height 22
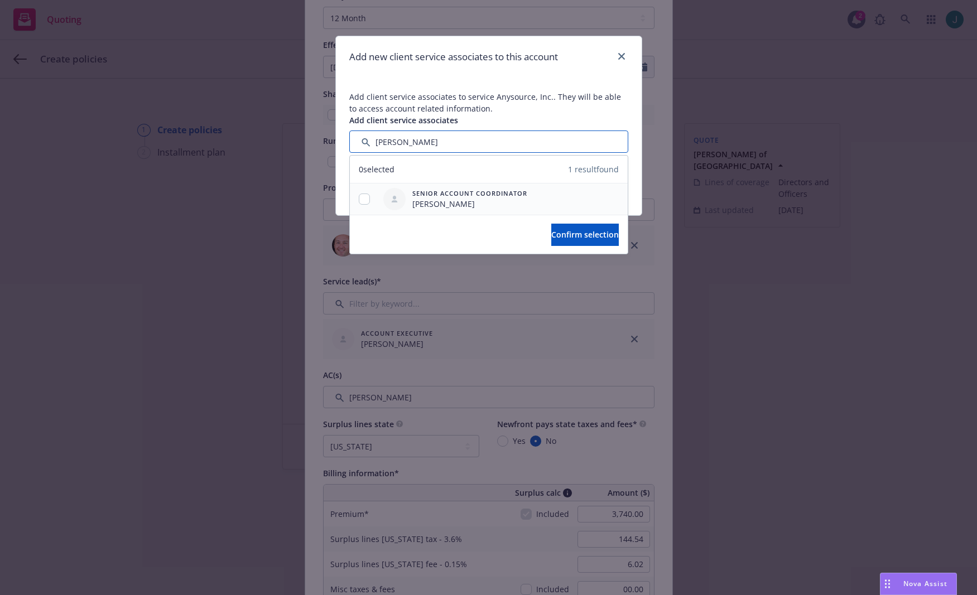
type input "Takeshi"
click at [367, 197] on input "checkbox" at bounding box center [364, 199] width 11 height 11
checkbox input "true"
click at [551, 234] on span "Confirm selection" at bounding box center [584, 234] width 67 height 11
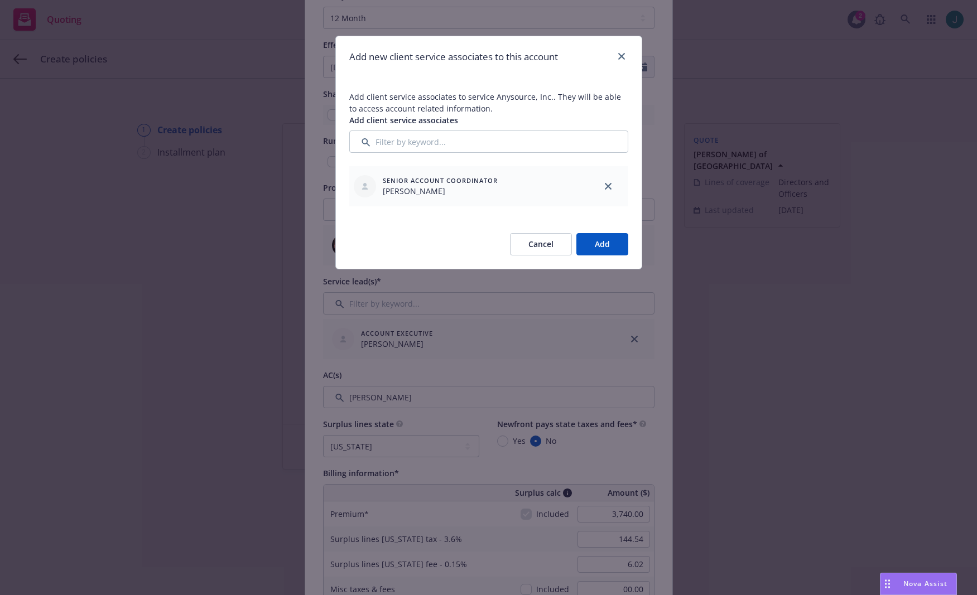
click at [611, 247] on button "Add" at bounding box center [602, 244] width 52 height 22
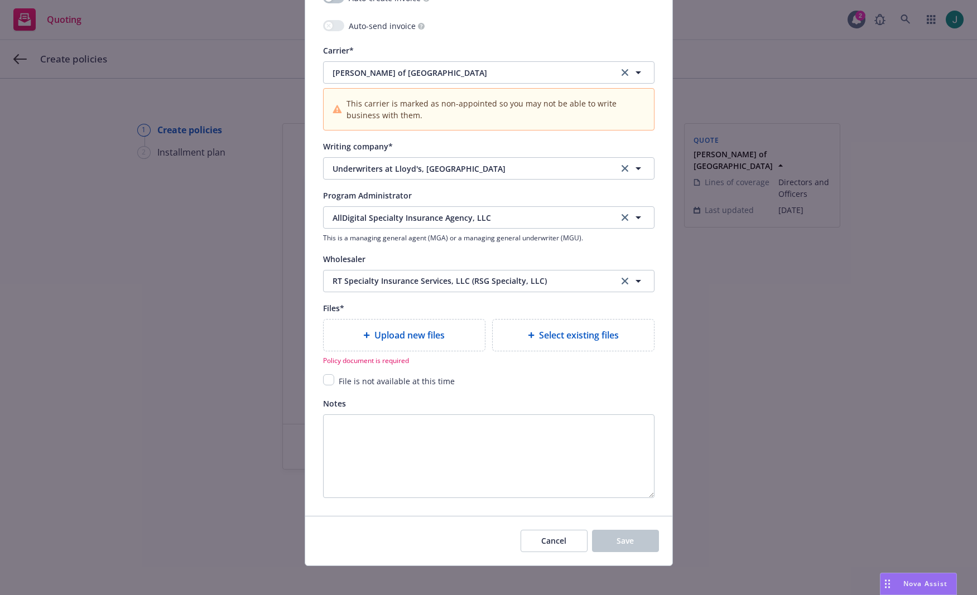
scroll to position [1122, 0]
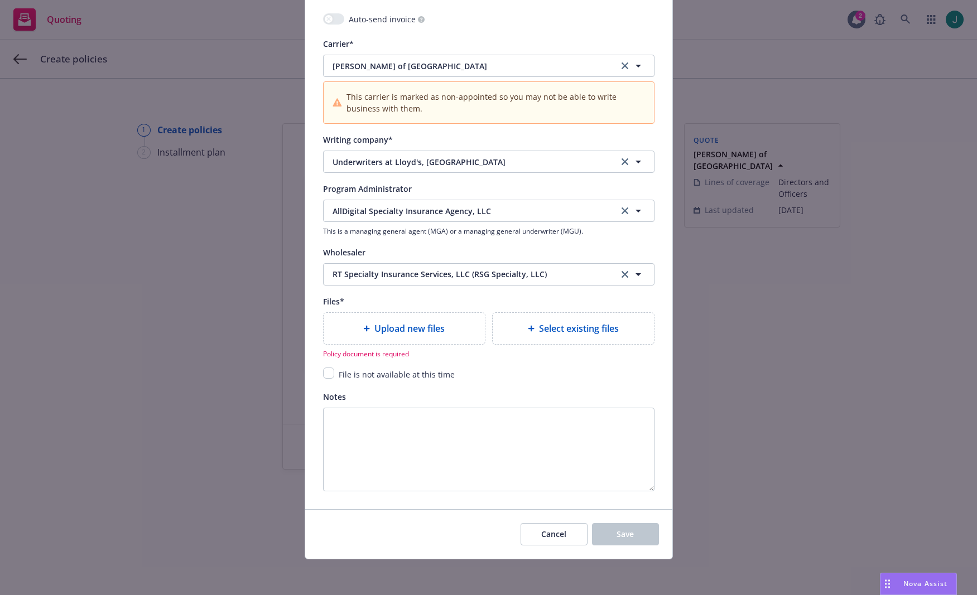
type textarea "x"
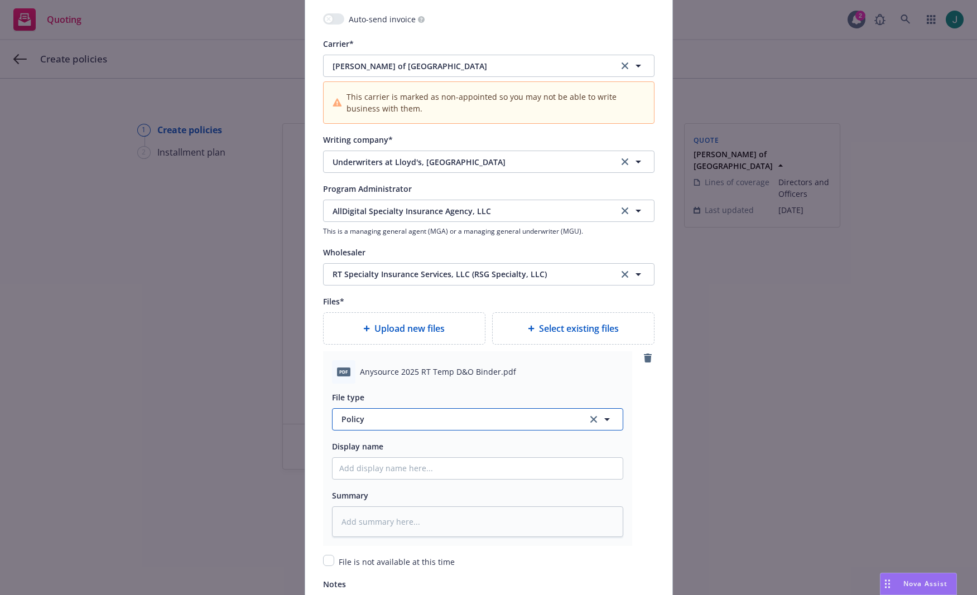
click at [603, 417] on icon "button" at bounding box center [606, 419] width 13 height 13
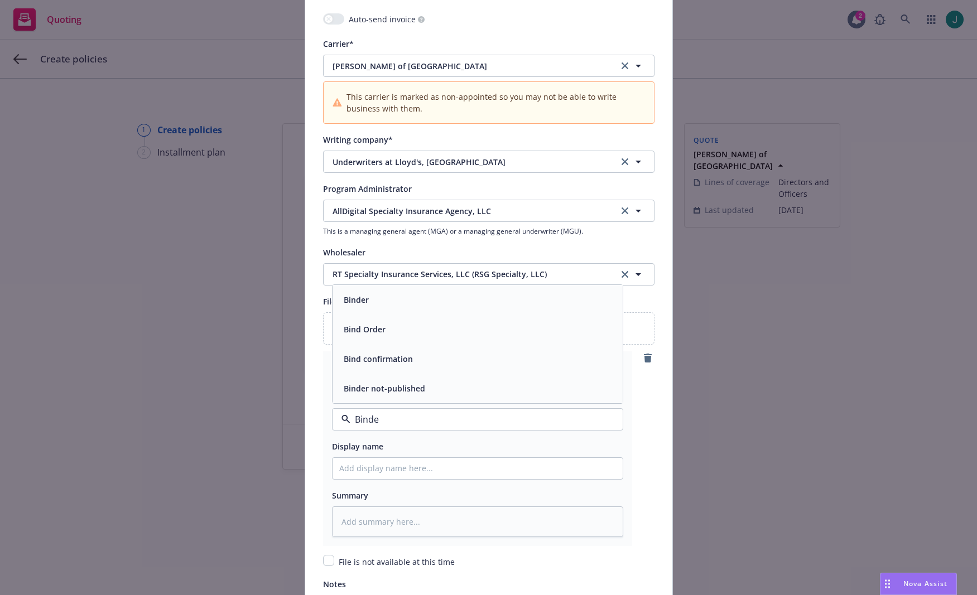
type input "Binder"
click at [387, 385] on span "Binder not-published" at bounding box center [384, 389] width 81 height 12
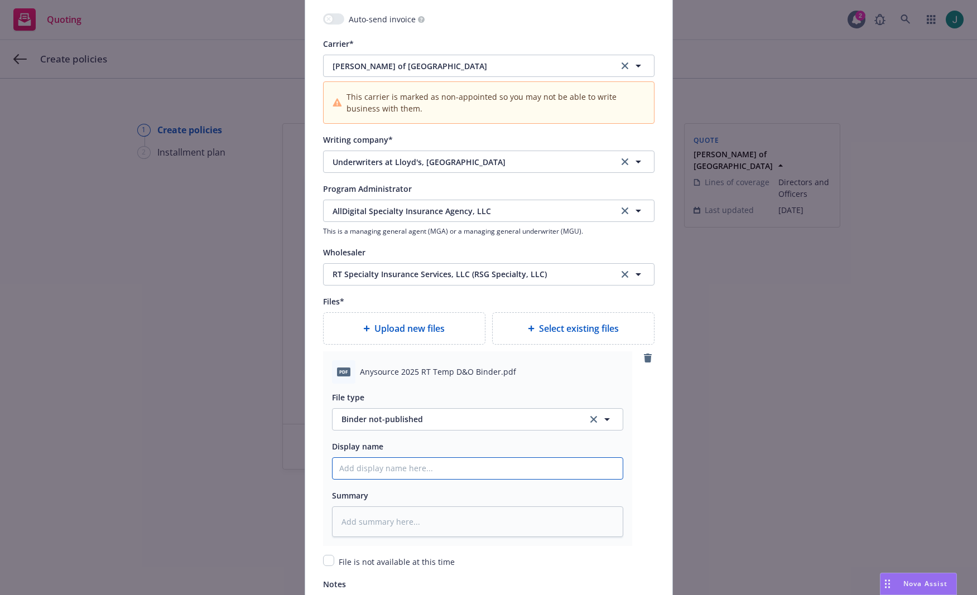
click at [399, 474] on input "Policy display name" at bounding box center [477, 468] width 290 height 21
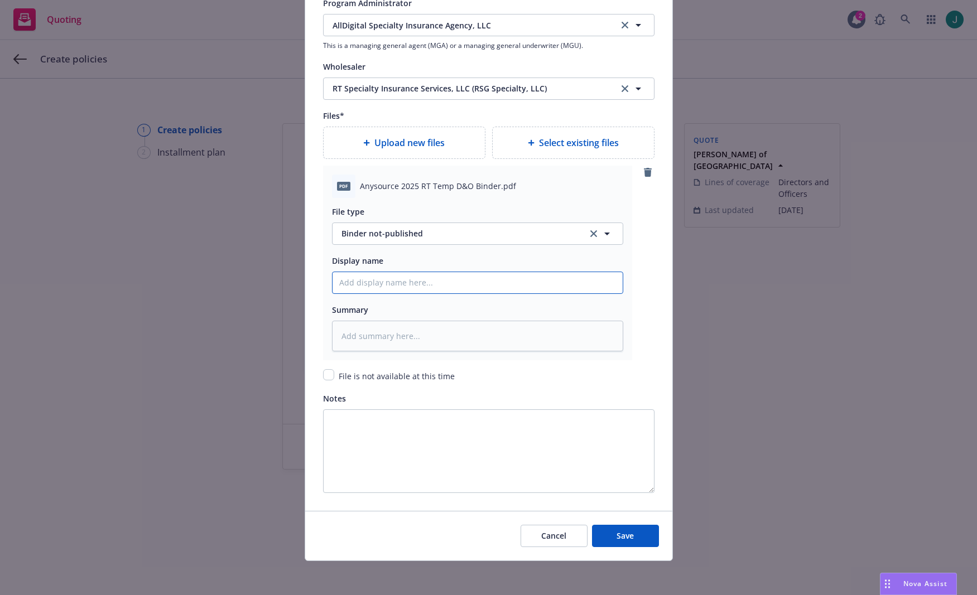
scroll to position [1310, 0]
type textarea "x"
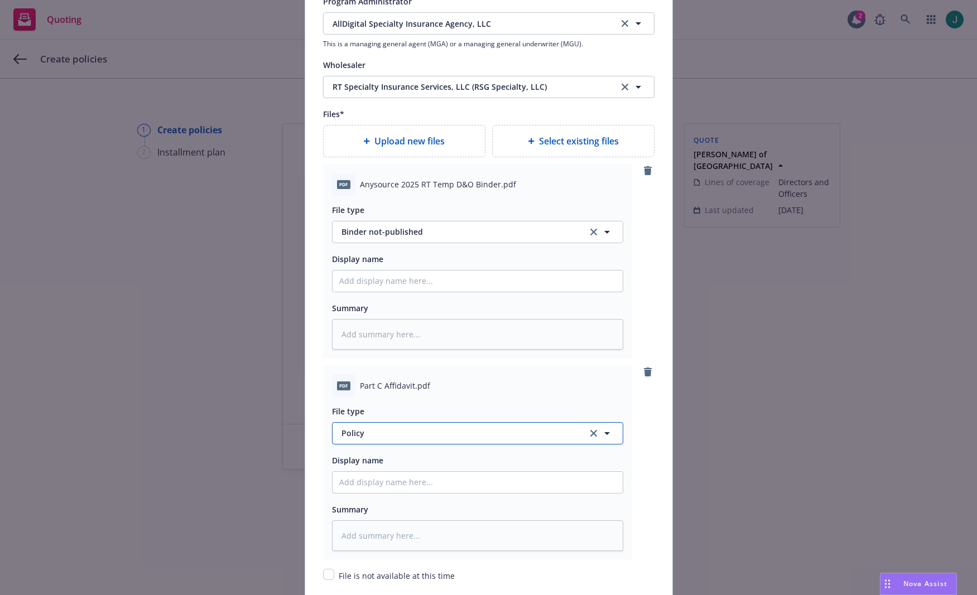
click at [605, 432] on icon "button" at bounding box center [606, 433] width 13 height 13
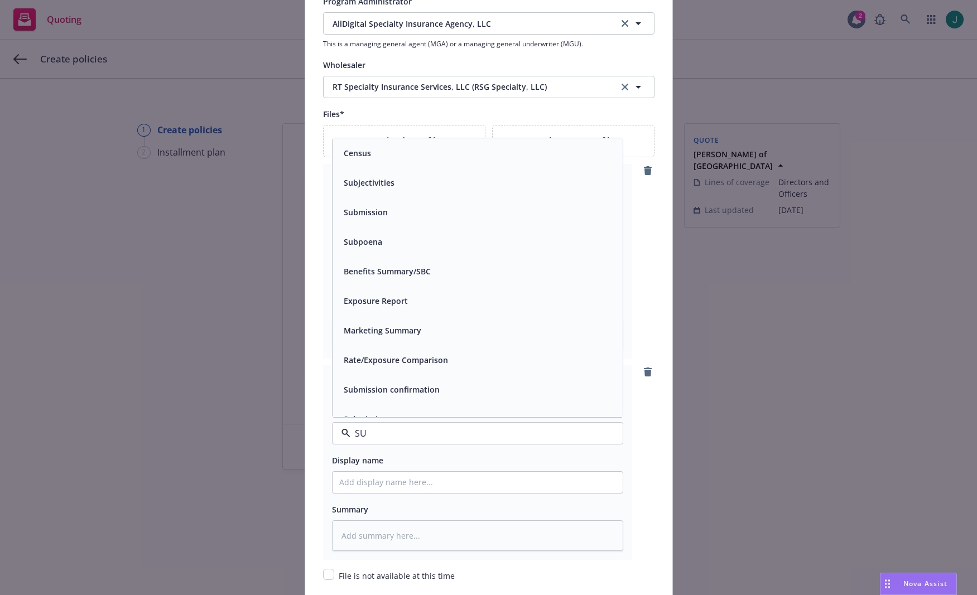
type input "SUb"
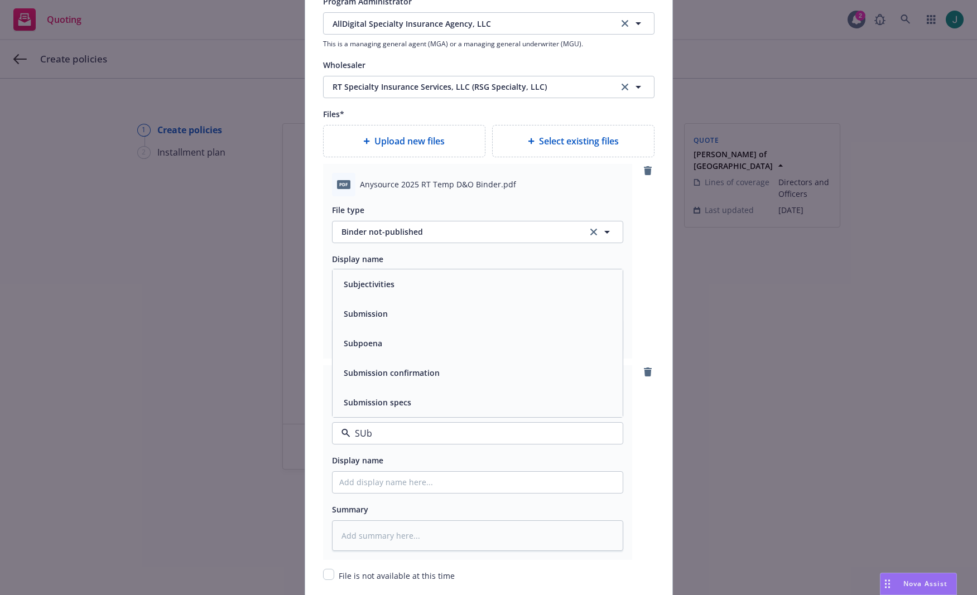
click at [415, 283] on div "Subjectivities" at bounding box center [477, 284] width 277 height 16
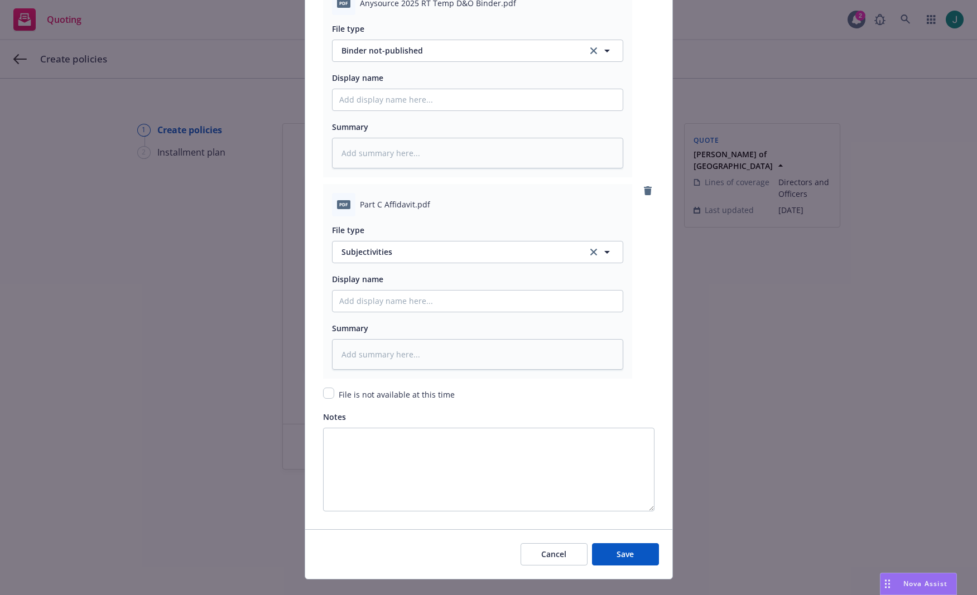
scroll to position [1511, 0]
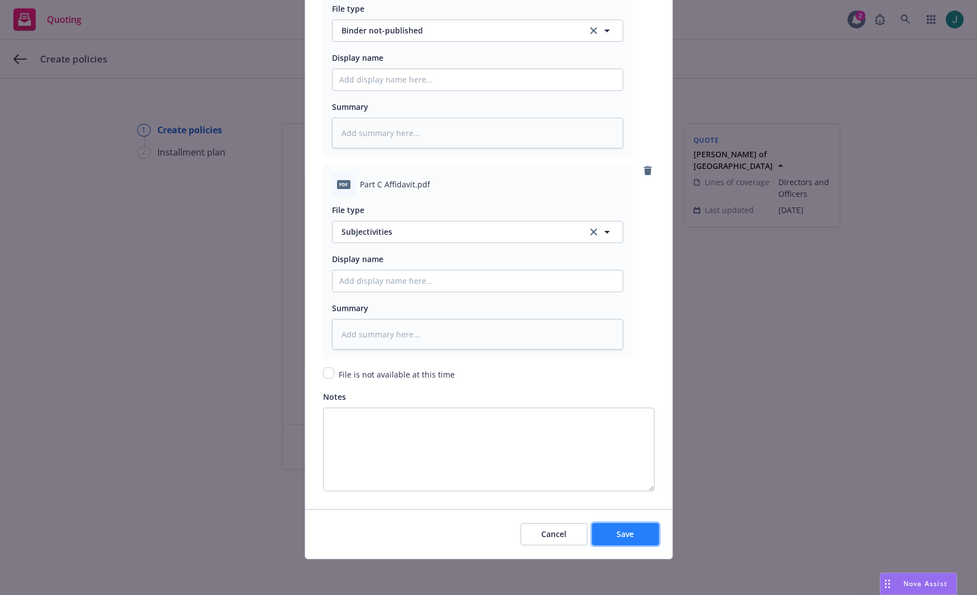
click at [628, 535] on span "Save" at bounding box center [624, 534] width 17 height 11
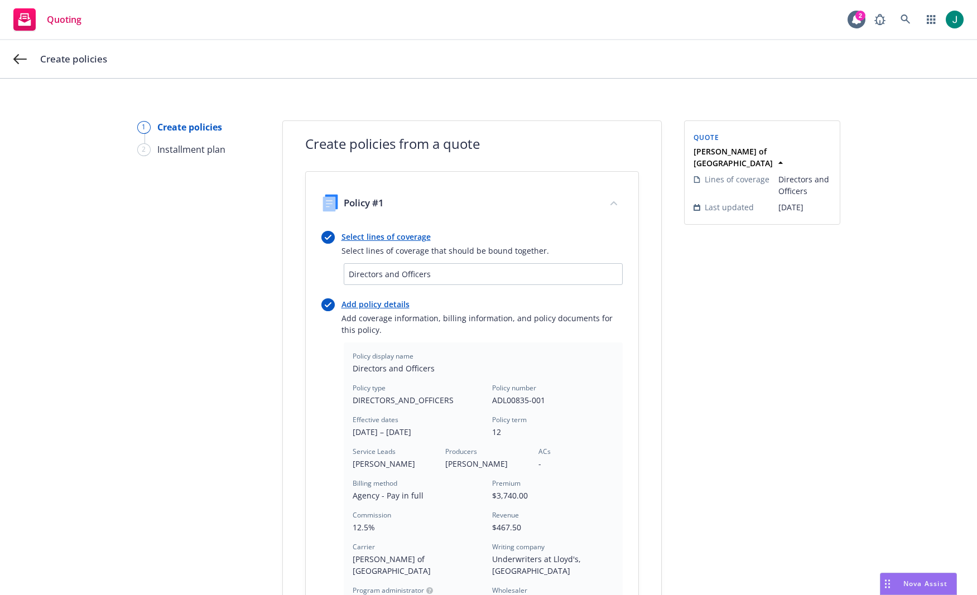
scroll to position [0, 0]
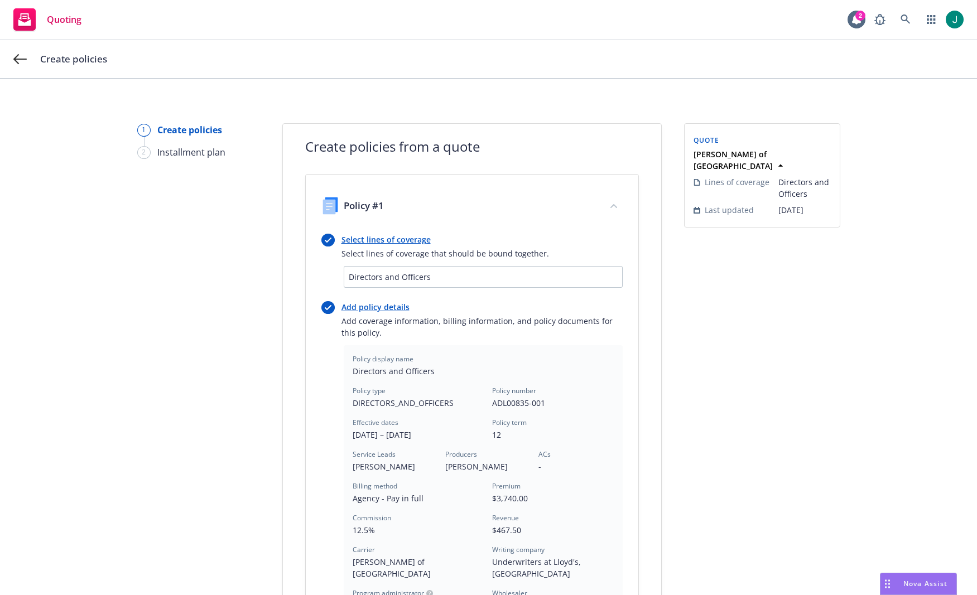
click at [383, 308] on link "Add policy details" at bounding box center [481, 307] width 281 height 12
type textarea "x"
select select "12"
select select "NY"
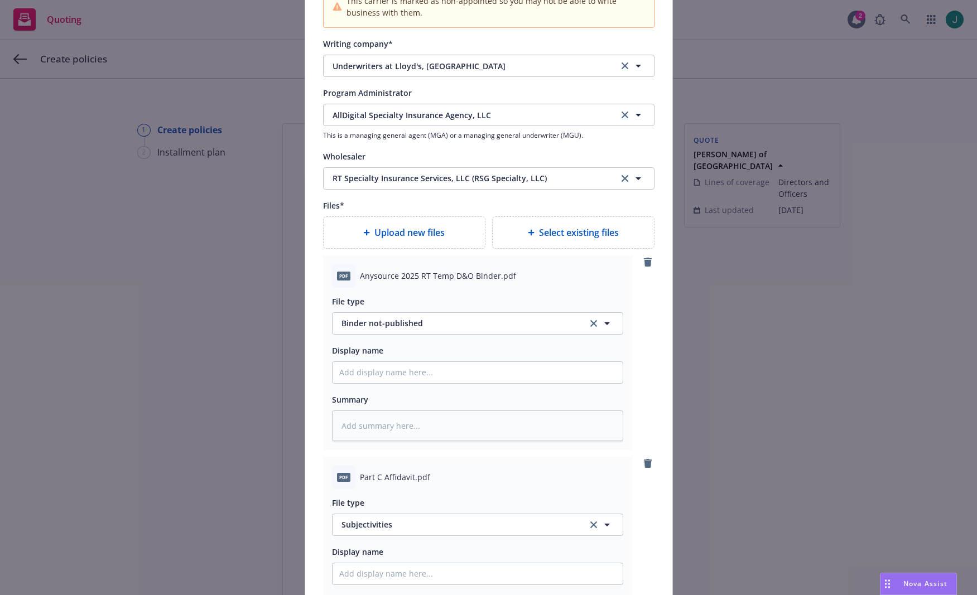
scroll to position [1210, 0]
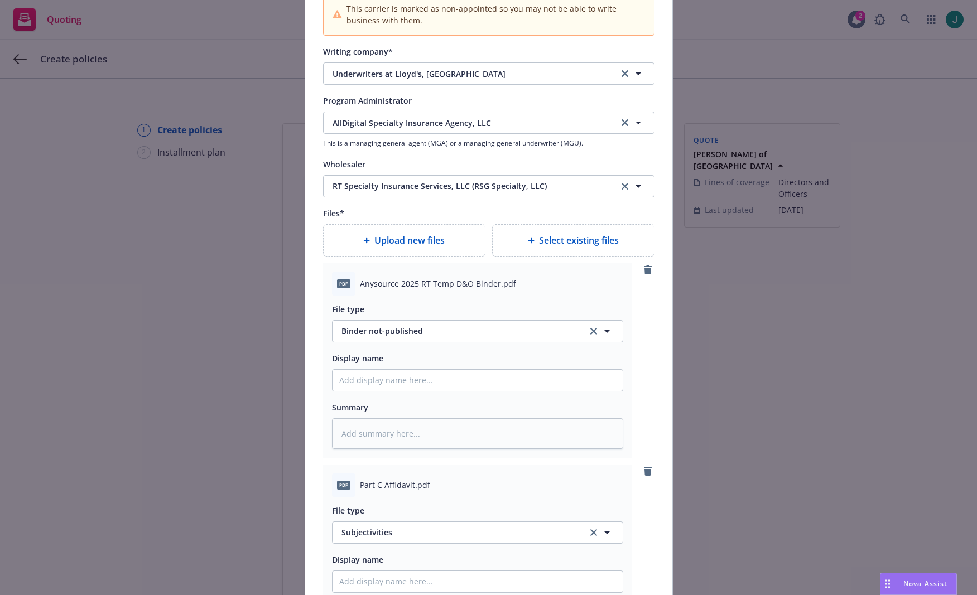
click at [375, 239] on span "Upload new files" at bounding box center [409, 240] width 70 height 13
type textarea "x"
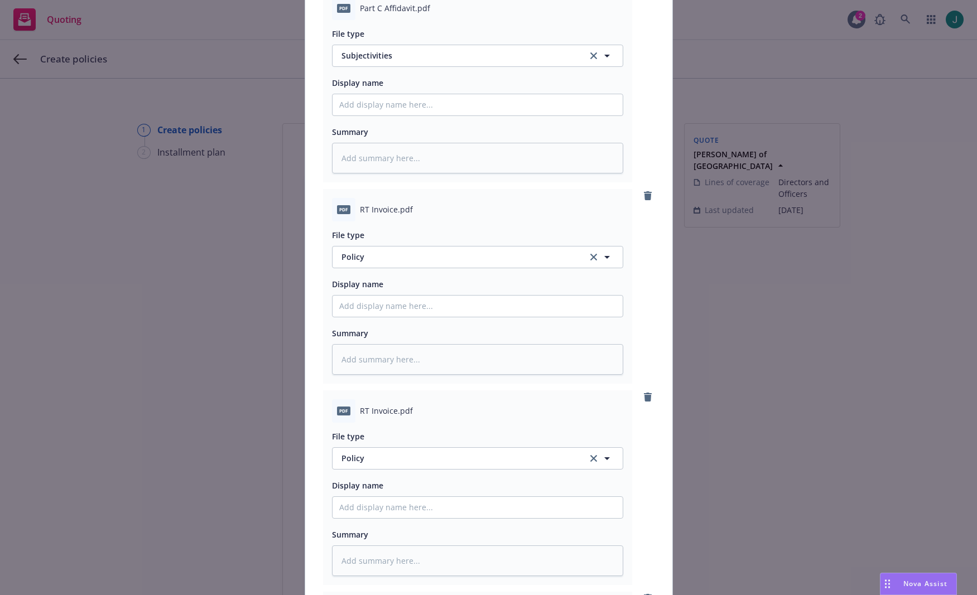
scroll to position [1712, 0]
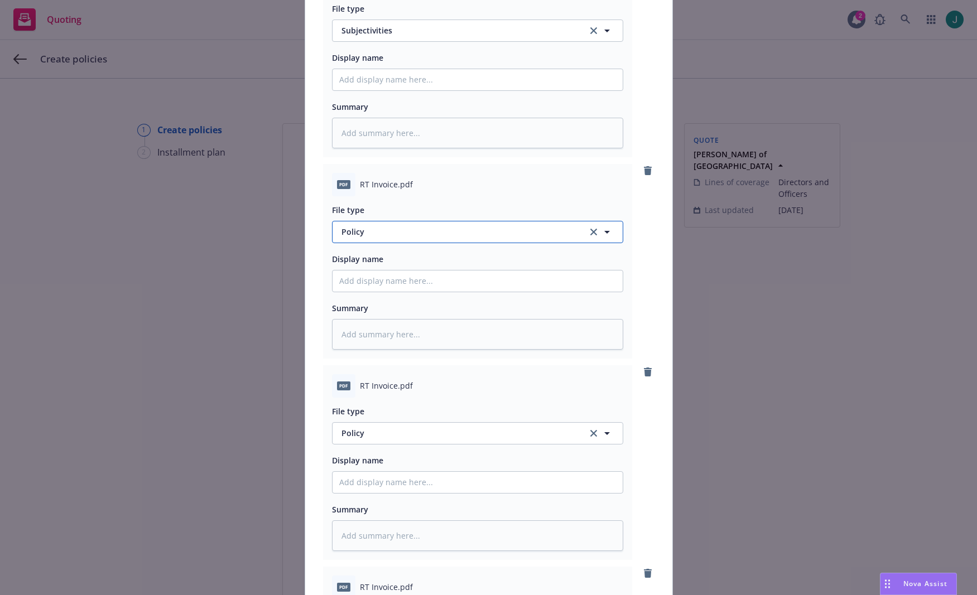
click at [380, 234] on span "Policy" at bounding box center [457, 232] width 233 height 12
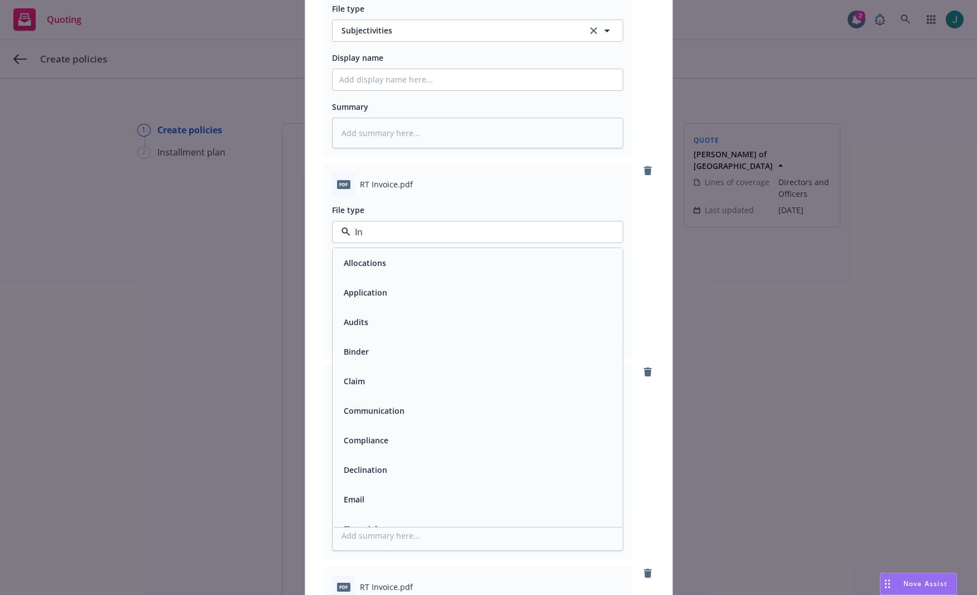
type input "Inv"
click at [379, 293] on span "Invoice - Third Party" at bounding box center [382, 293] width 77 height 12
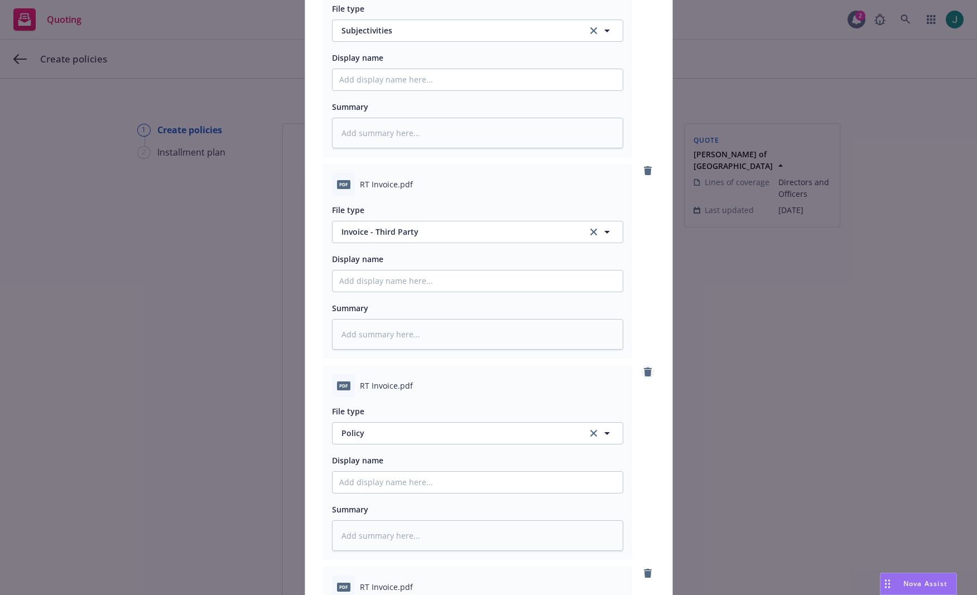
click at [637, 375] on div "pdf RT Invoice.pdf File type Policy Policy Display name Summary" at bounding box center [488, 462] width 331 height 195
click at [644, 373] on icon "remove" at bounding box center [648, 372] width 8 height 9
click at [644, 374] on icon "remove" at bounding box center [648, 372] width 8 height 9
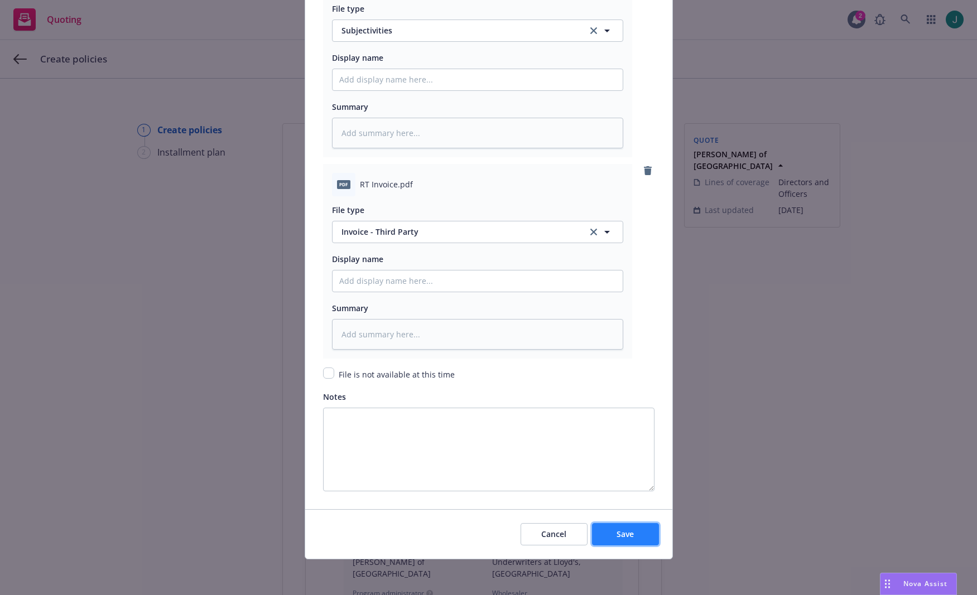
click at [624, 536] on span "Save" at bounding box center [624, 534] width 17 height 11
type textarea "x"
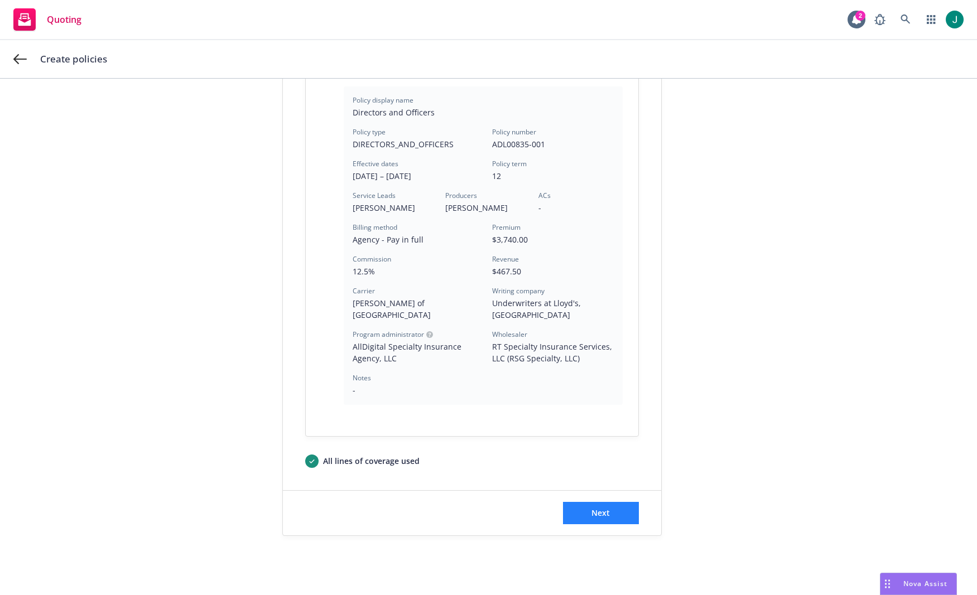
scroll to position [259, 0]
click at [605, 507] on span "Next" at bounding box center [600, 512] width 18 height 11
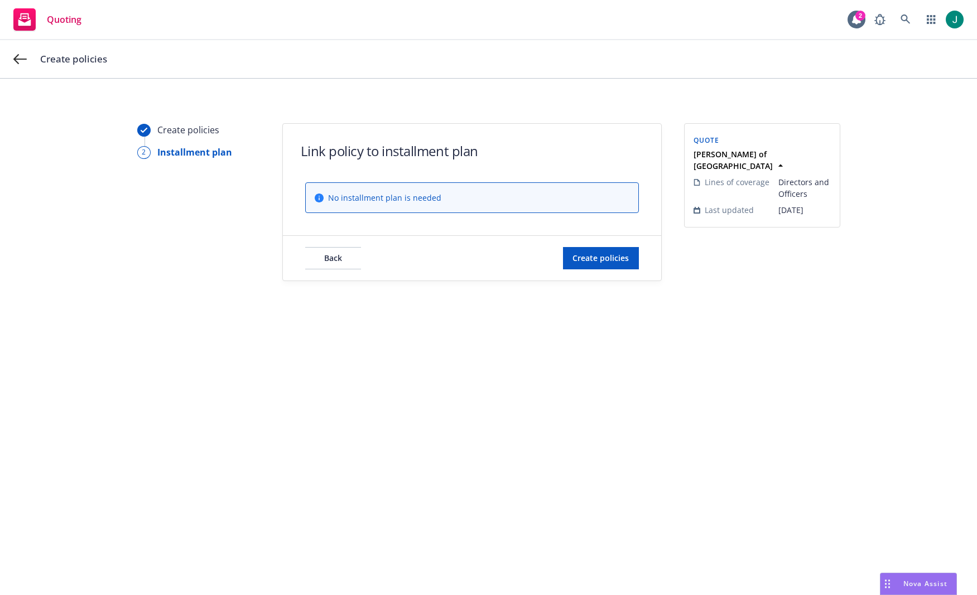
scroll to position [0, 0]
click at [601, 259] on span "Create policies" at bounding box center [600, 258] width 56 height 11
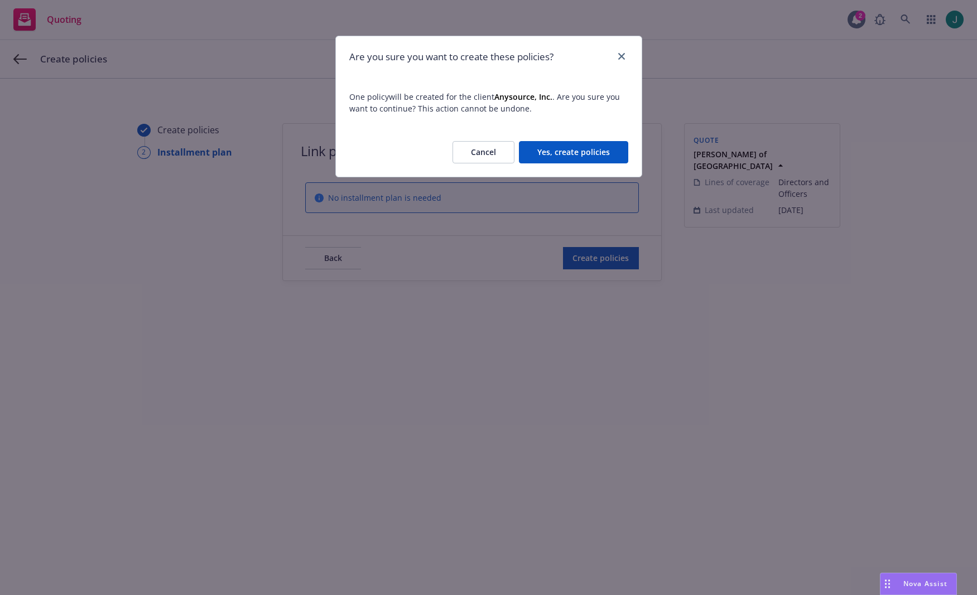
click at [598, 154] on button "Yes, create policies" at bounding box center [573, 152] width 109 height 22
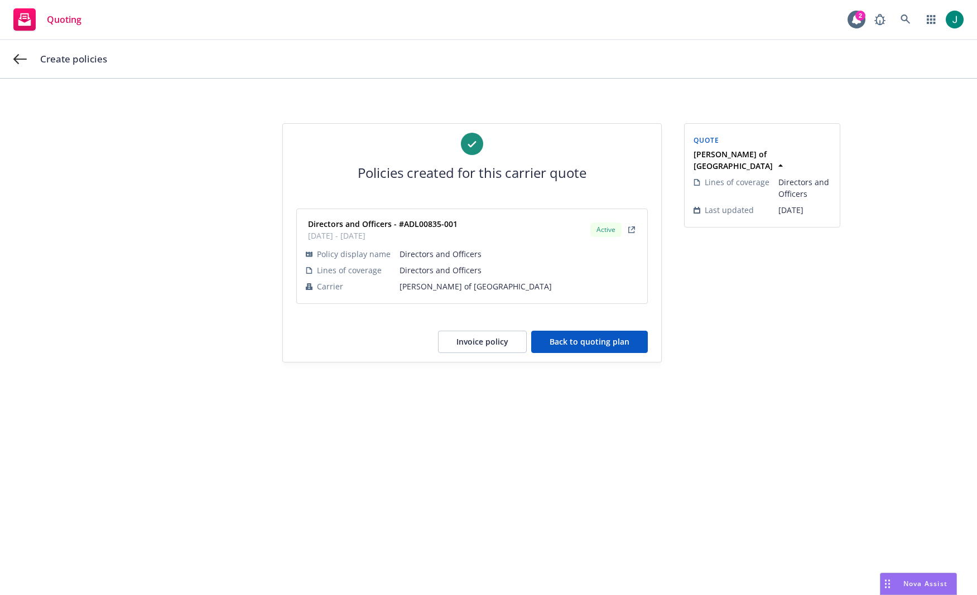
click at [610, 342] on button "Back to quoting plan" at bounding box center [589, 342] width 117 height 22
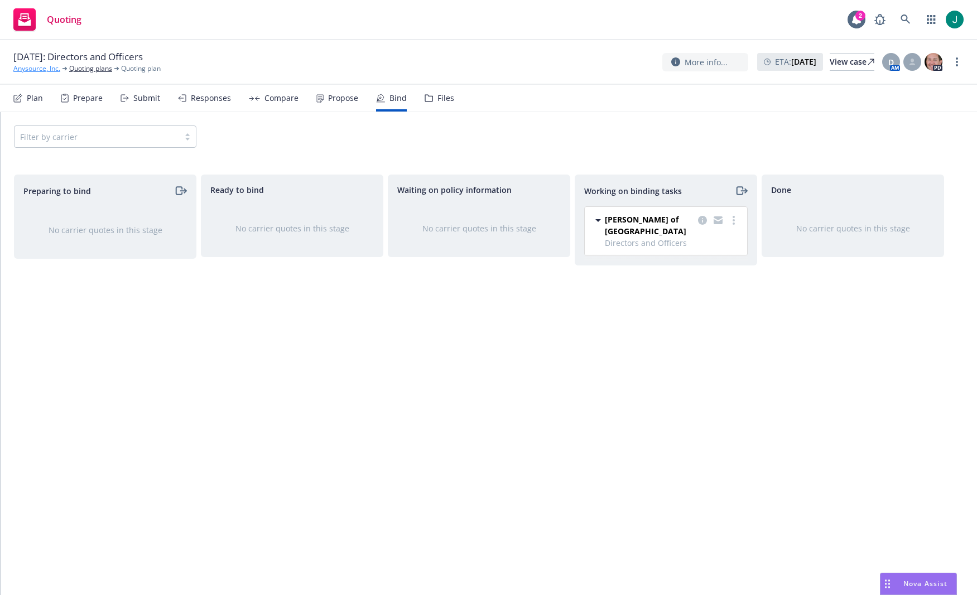
click at [51, 68] on link "Anysource, Inc." at bounding box center [36, 69] width 47 height 10
